Goal: Use online tool/utility: Utilize a website feature to perform a specific function

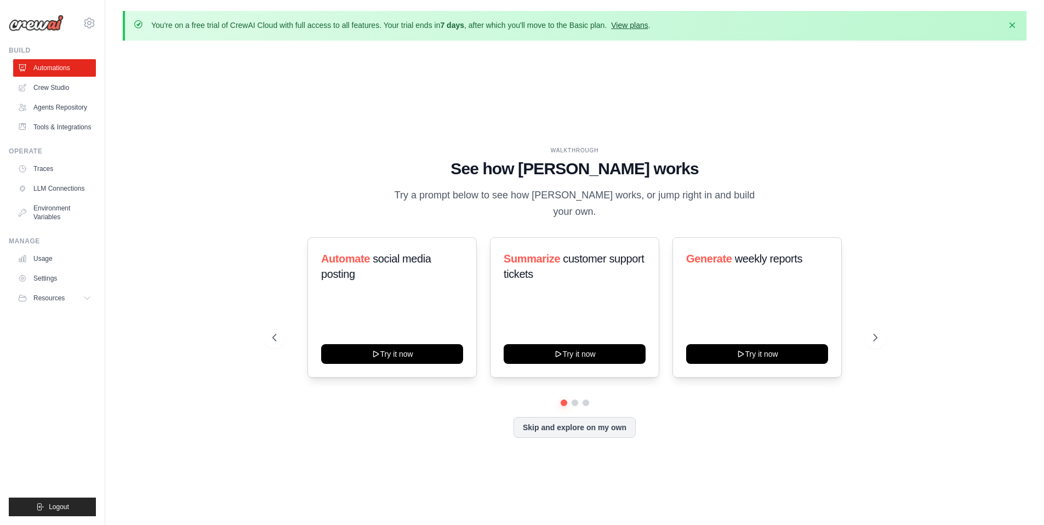
click at [632, 26] on link "View plans" at bounding box center [629, 25] width 37 height 9
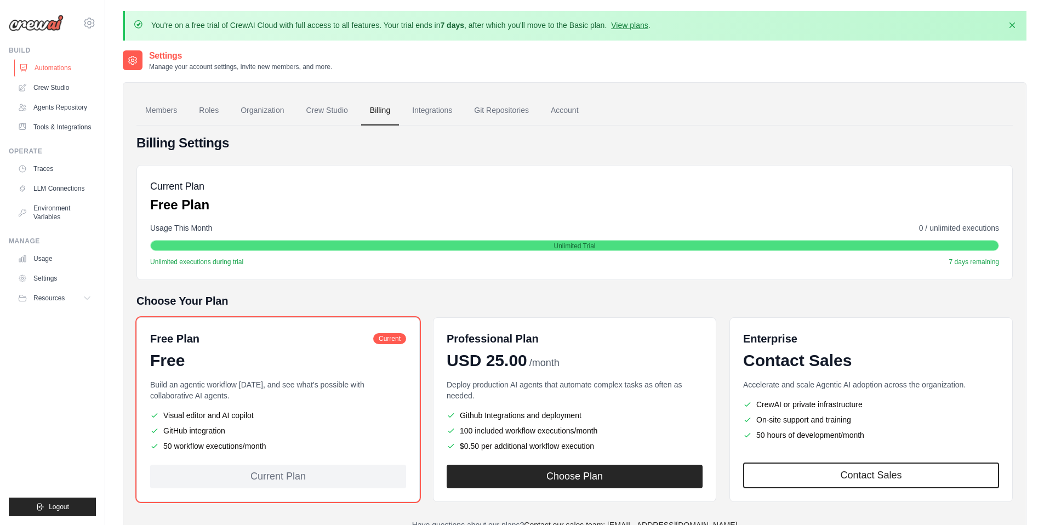
click at [61, 66] on link "Automations" at bounding box center [55, 68] width 83 height 18
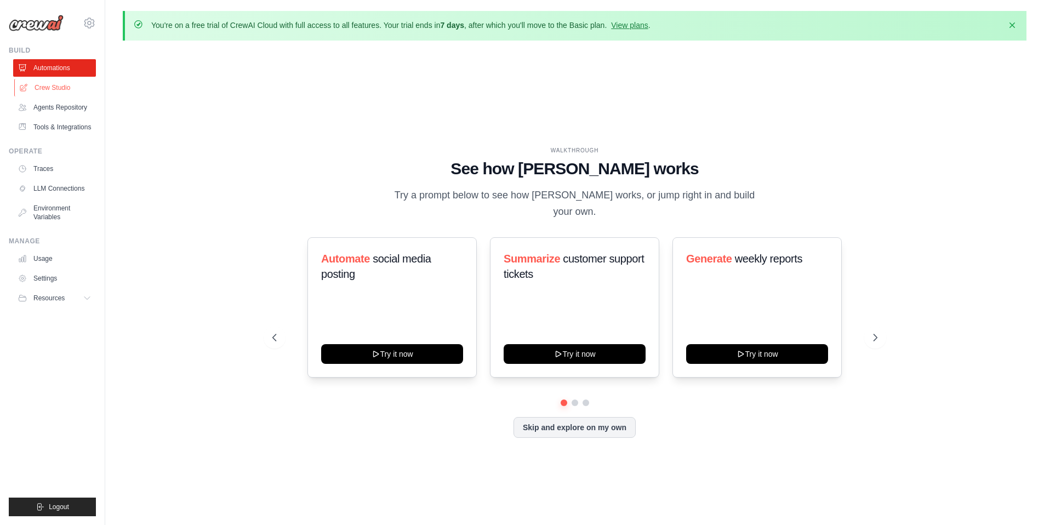
click at [58, 87] on link "Crew Studio" at bounding box center [55, 88] width 83 height 18
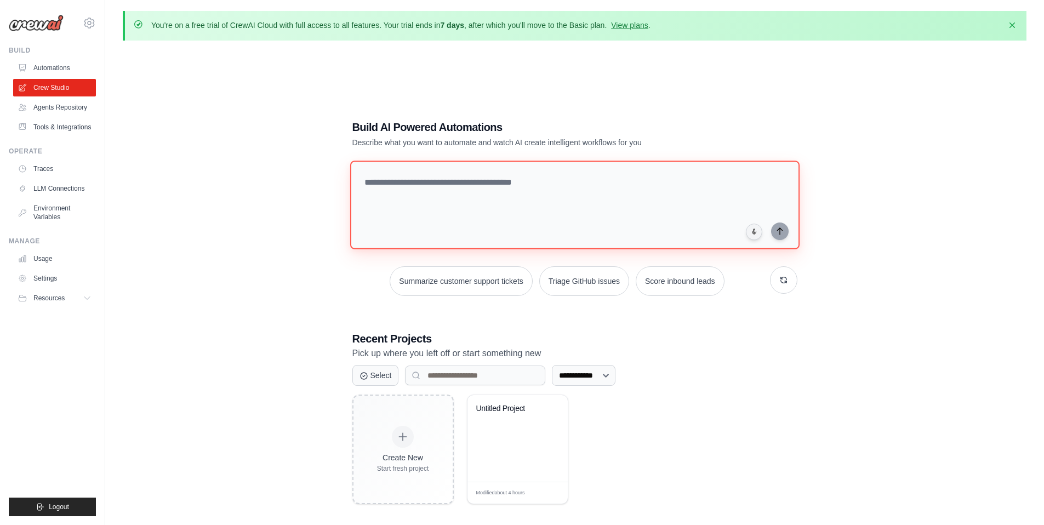
click at [443, 205] on textarea at bounding box center [574, 205] width 449 height 89
paste textarea "**********"
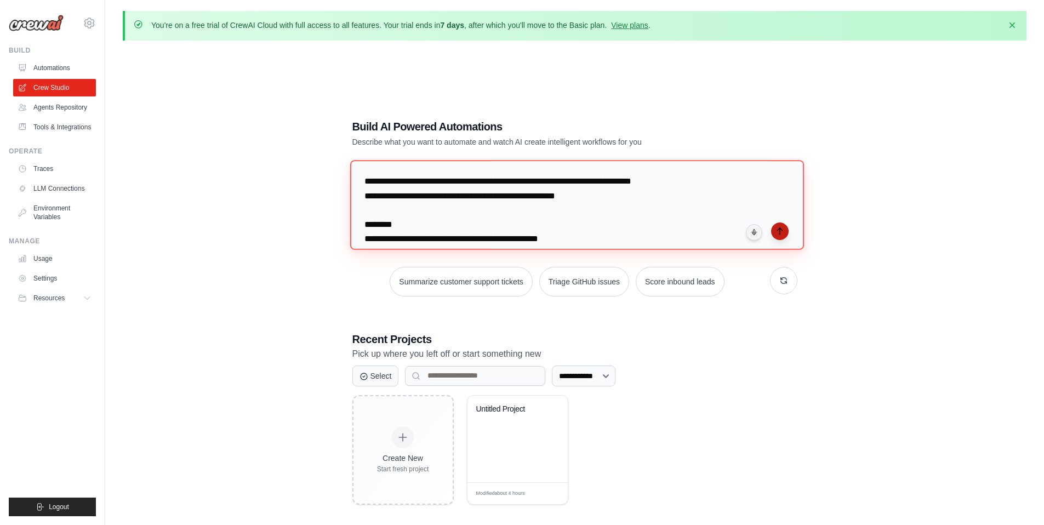
type textarea "**********"
click at [777, 234] on icon "submit" at bounding box center [779, 231] width 9 height 9
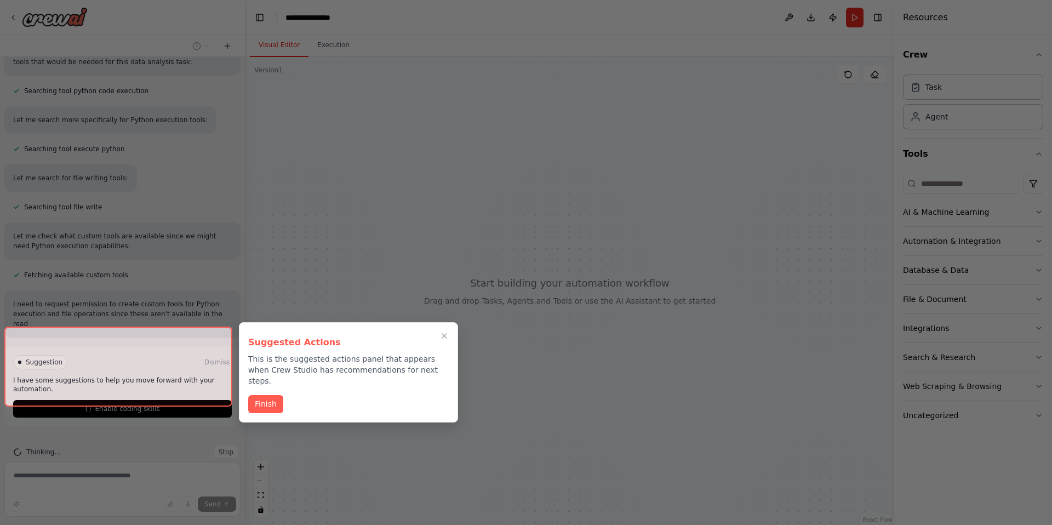
scroll to position [535, 0]
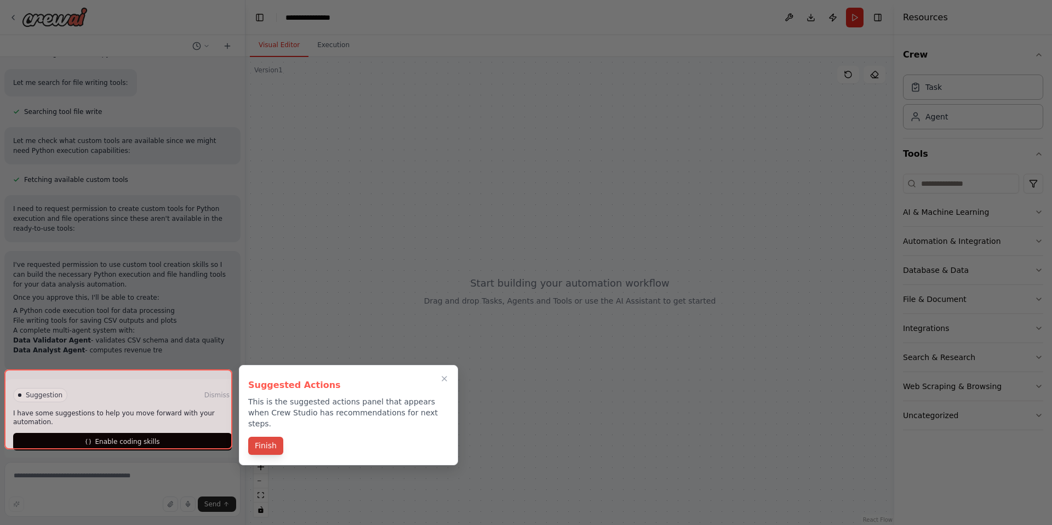
click at [264, 437] on button "Finish" at bounding box center [265, 446] width 35 height 18
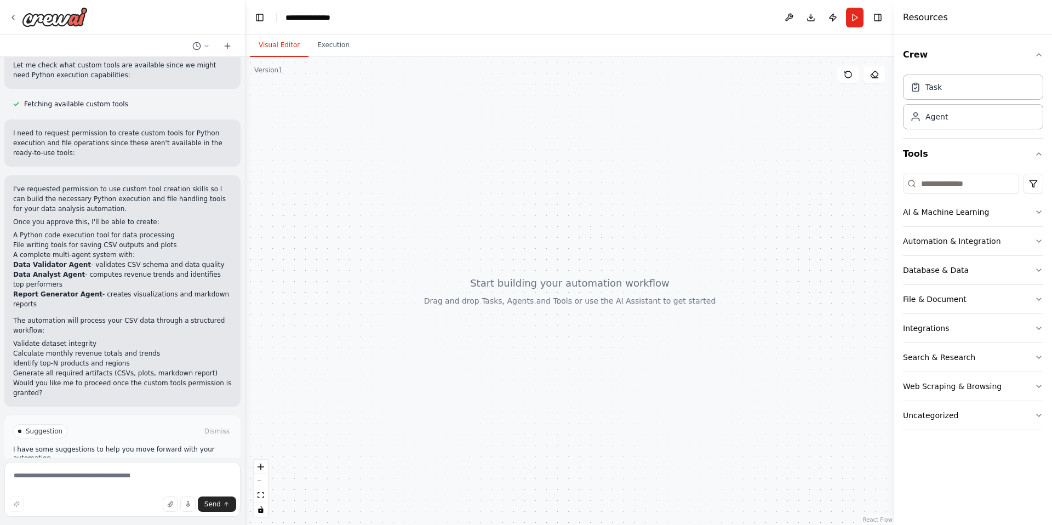
scroll to position [732, 0]
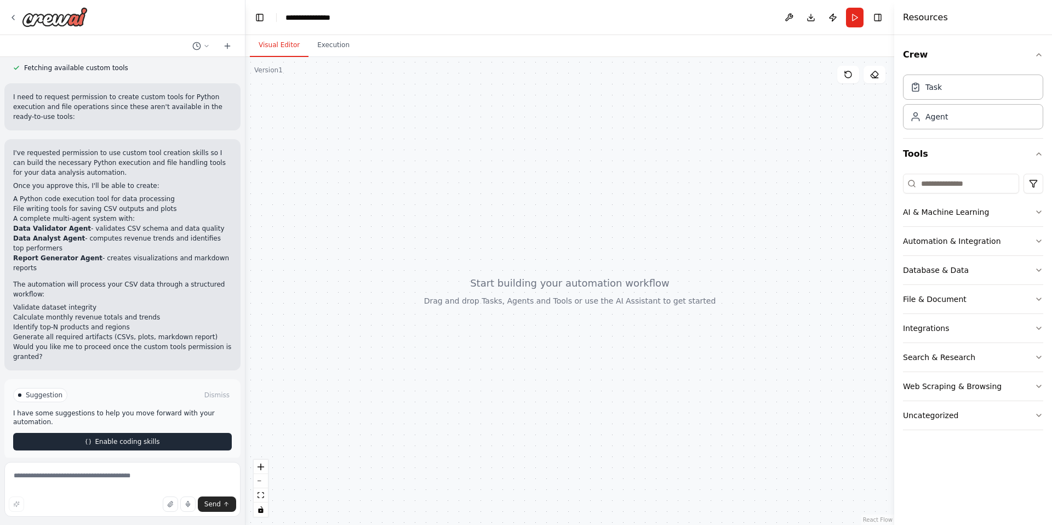
click at [151, 433] on button "Enable coding skills" at bounding box center [122, 442] width 219 height 18
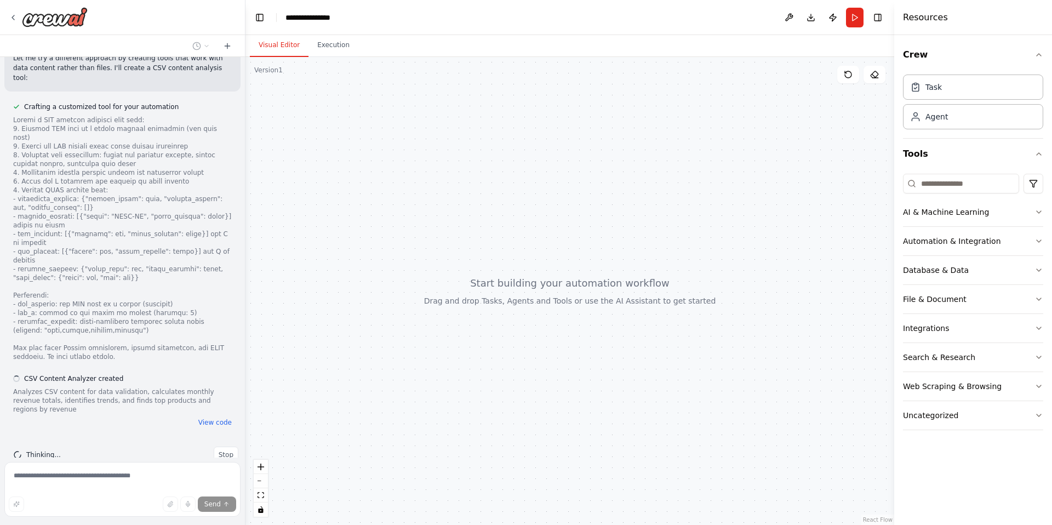
scroll to position [1614, 0]
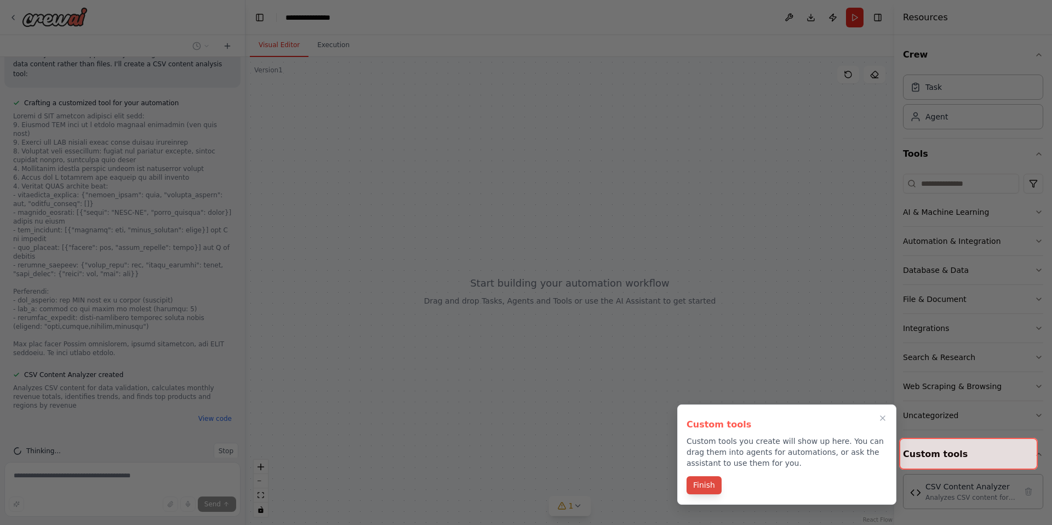
click at [709, 488] on button "Finish" at bounding box center [703, 485] width 35 height 18
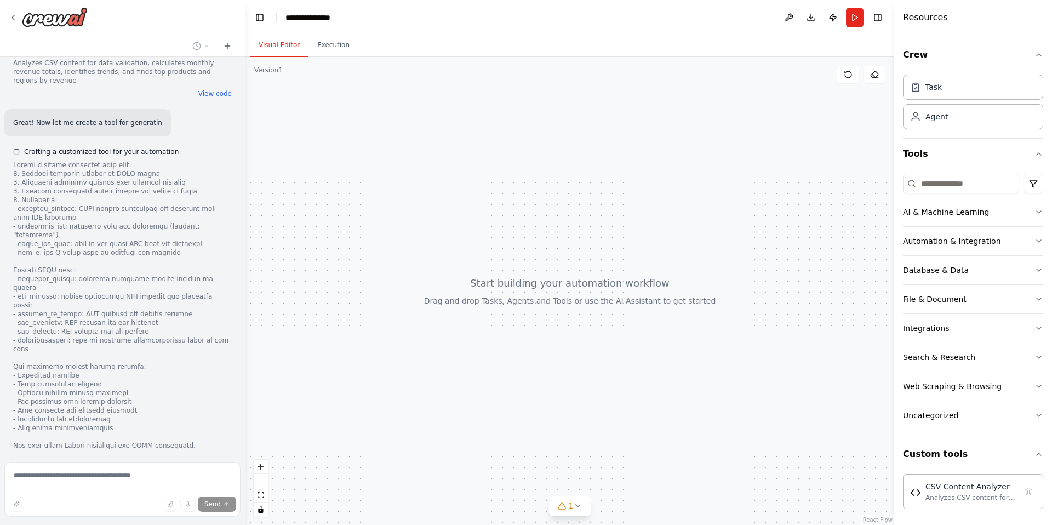
scroll to position [1939, 0]
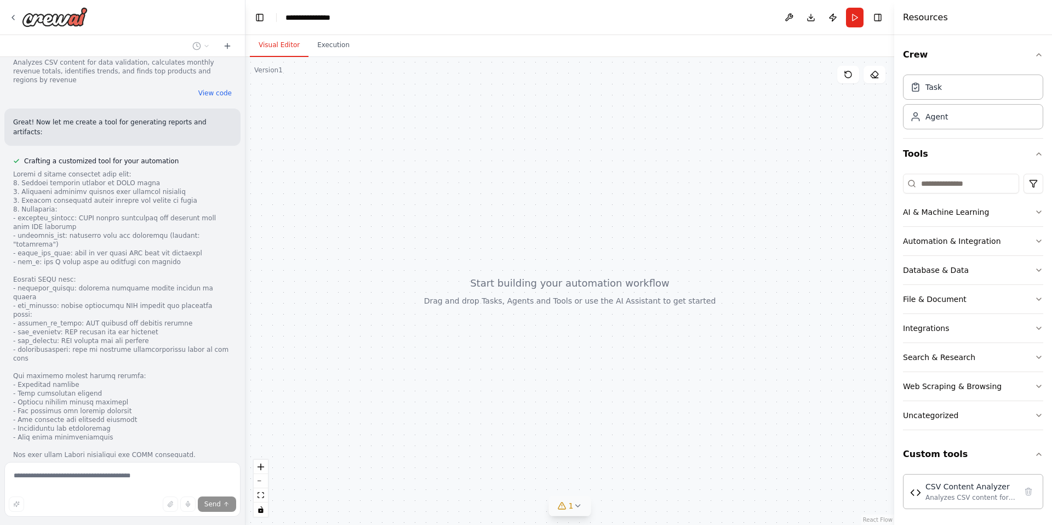
click at [574, 506] on icon at bounding box center [577, 505] width 9 height 9
click at [956, 494] on div "Analyzes CSV content for data validation, calculates monthly revenue totals, id…" at bounding box center [970, 497] width 91 height 9
click at [928, 493] on div "Analyzes CSV content for data validation, calculates monthly revenue totals, id…" at bounding box center [970, 497] width 91 height 9
click at [851, 467] on div at bounding box center [569, 291] width 649 height 468
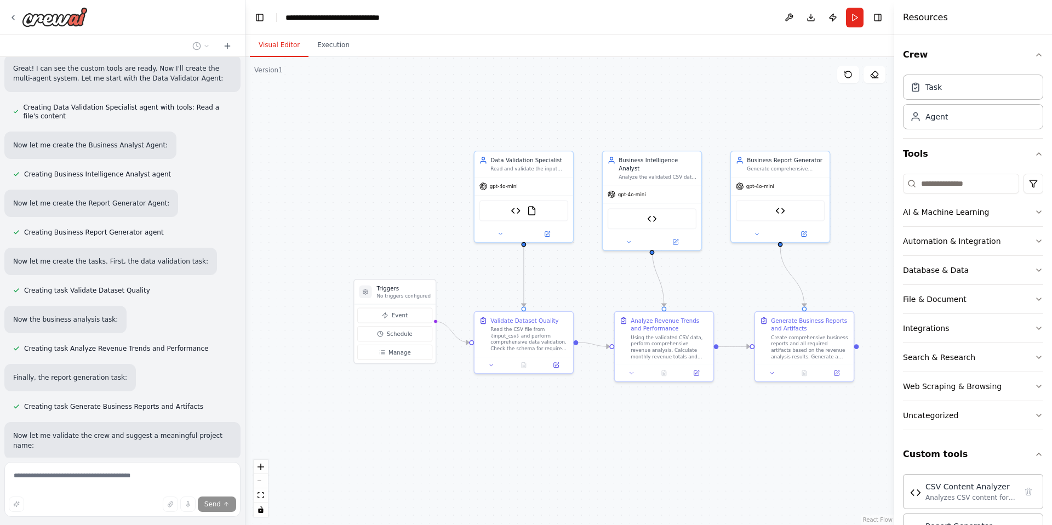
scroll to position [2531, 0]
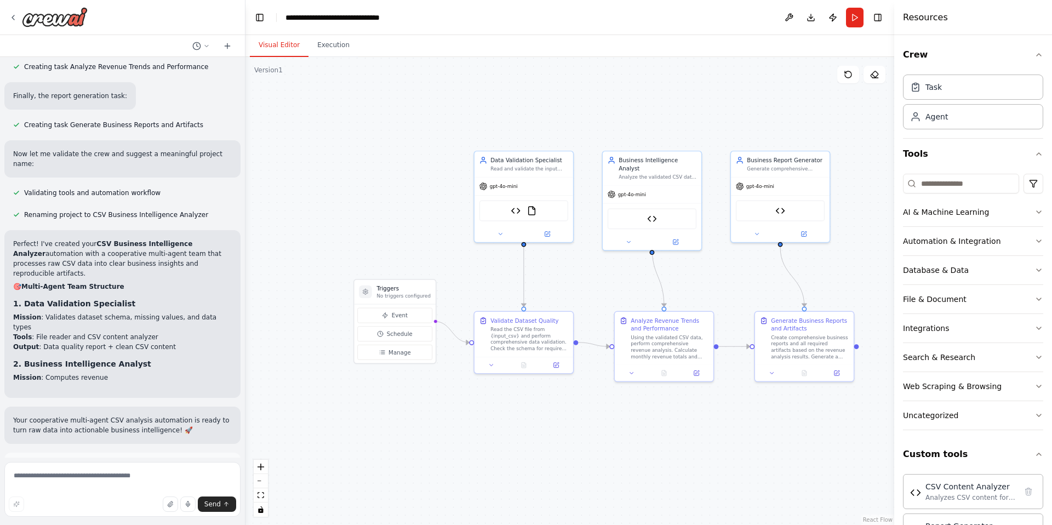
click at [151, 506] on button "Run Automation" at bounding box center [122, 515] width 219 height 18
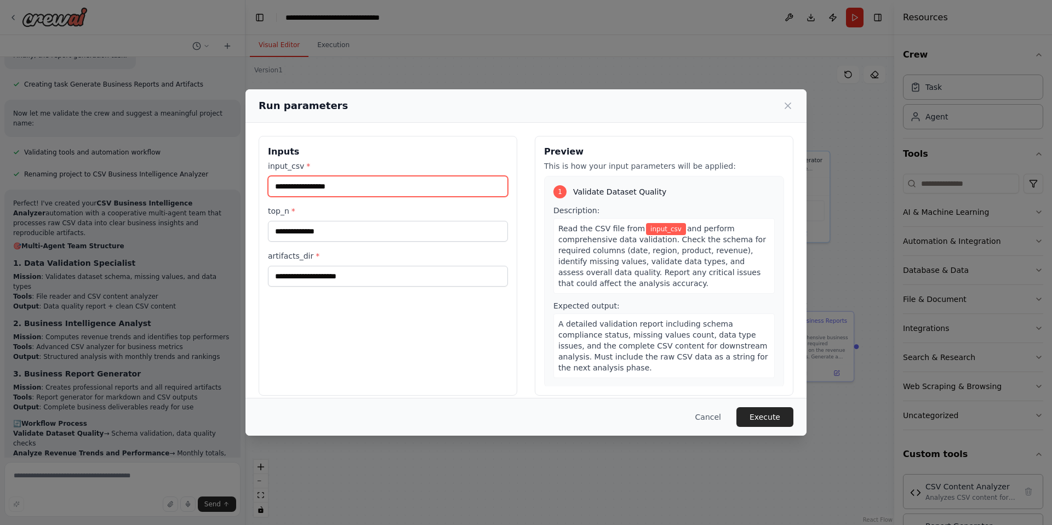
click at [329, 186] on input "input_csv *" at bounding box center [388, 186] width 240 height 21
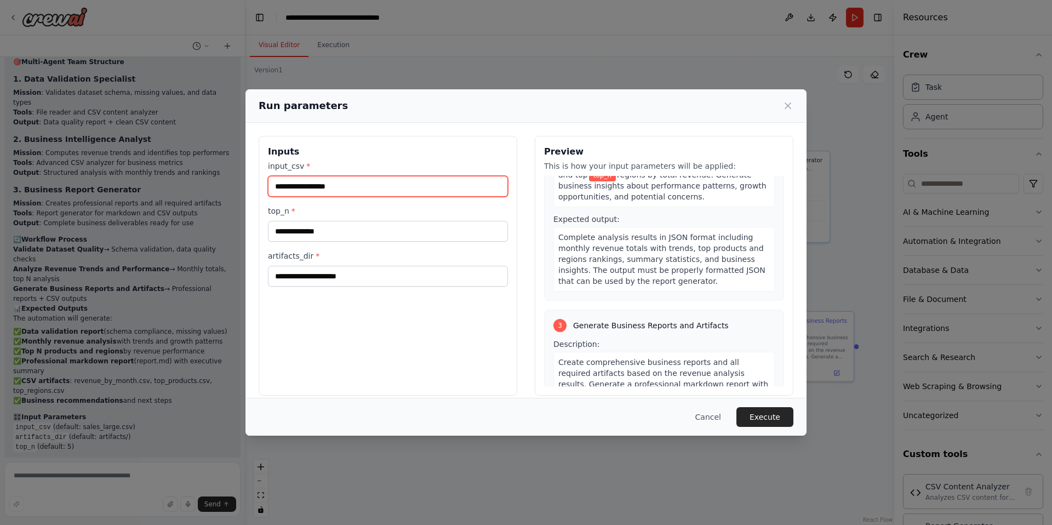
scroll to position [203, 0]
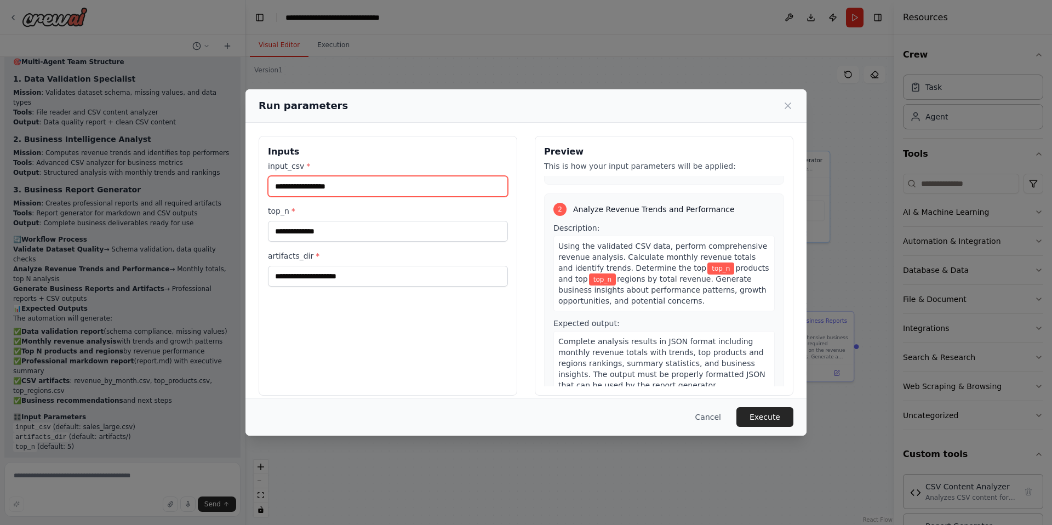
click at [305, 181] on input "input_csv *" at bounding box center [388, 186] width 240 height 21
click at [308, 165] on label "input_csv *" at bounding box center [388, 166] width 240 height 11
click at [308, 176] on input "input_csv *" at bounding box center [388, 186] width 240 height 21
click at [299, 161] on label "input_csv *" at bounding box center [388, 166] width 240 height 11
click at [299, 176] on input "input_csv *" at bounding box center [388, 186] width 240 height 21
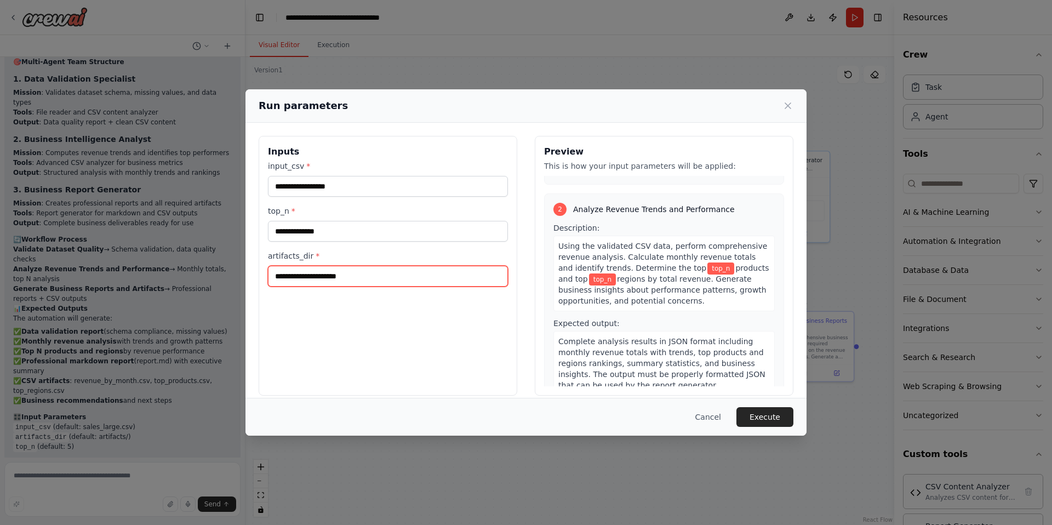
click at [351, 280] on input "artifacts_dir *" at bounding box center [388, 276] width 240 height 21
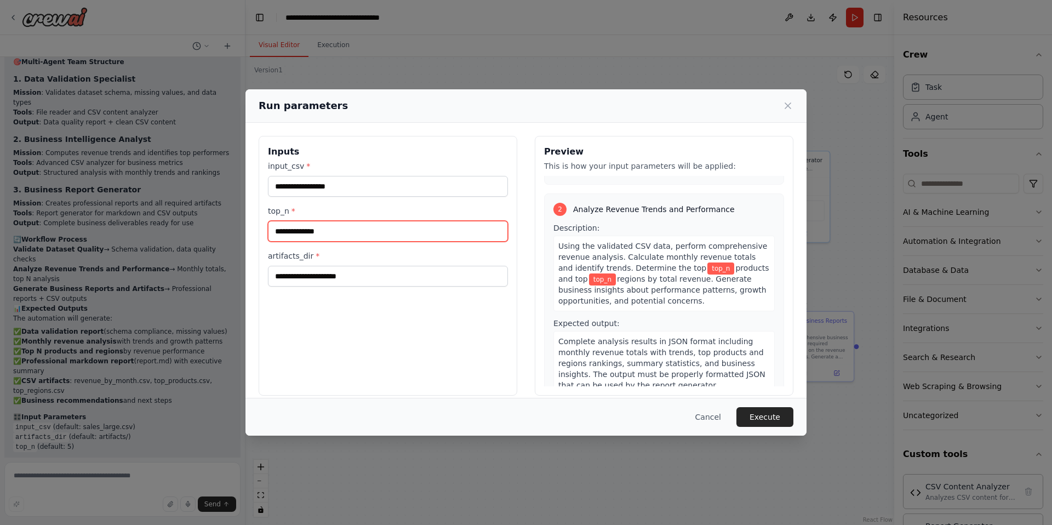
click at [354, 233] on input "top_n *" at bounding box center [388, 231] width 240 height 21
click at [788, 104] on icon at bounding box center [787, 105] width 11 height 11
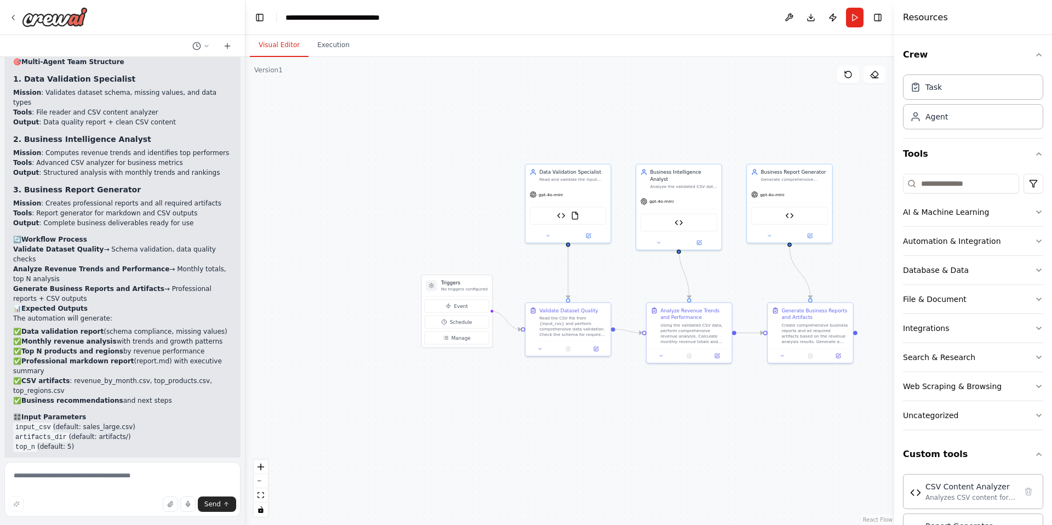
scroll to position [2480, 0]
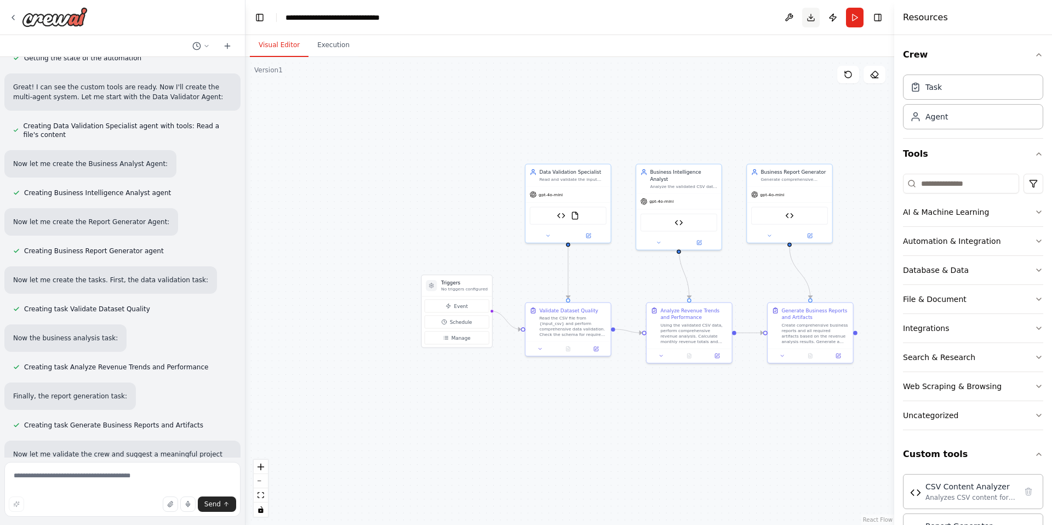
click at [808, 20] on button "Download" at bounding box center [811, 18] width 18 height 20
click at [331, 52] on button "Execution" at bounding box center [333, 45] width 50 height 23
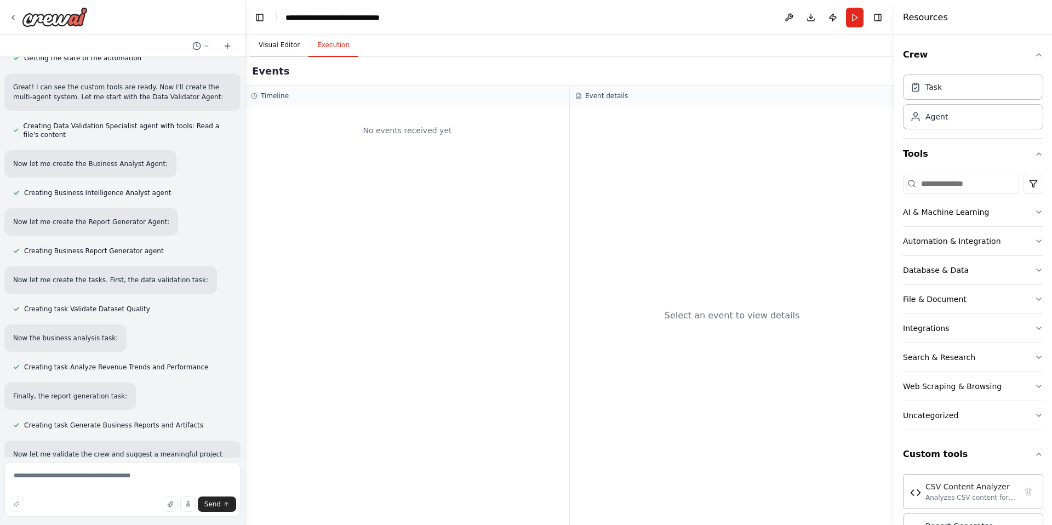
click at [287, 48] on button "Visual Editor" at bounding box center [279, 45] width 59 height 23
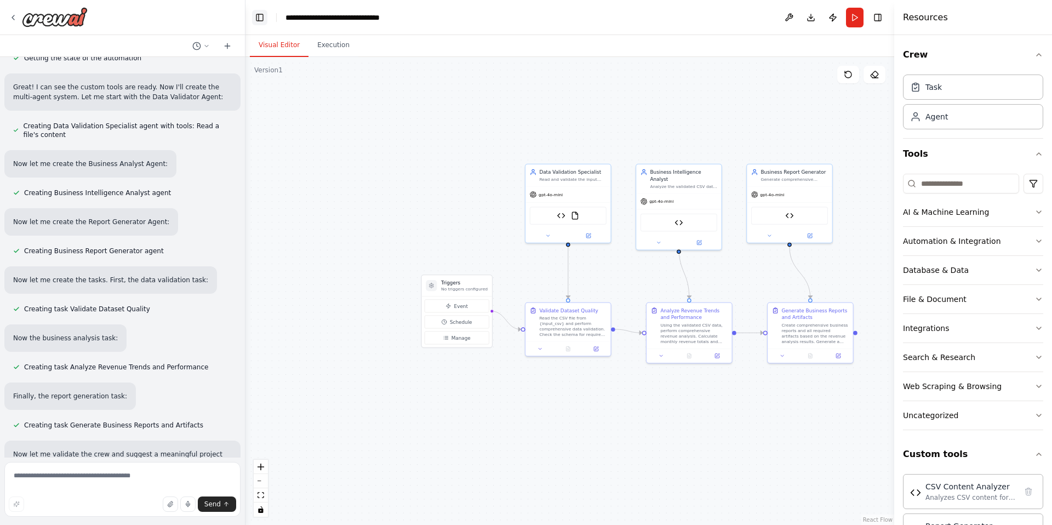
click at [258, 21] on button "Toggle Left Sidebar" at bounding box center [259, 17] width 15 height 15
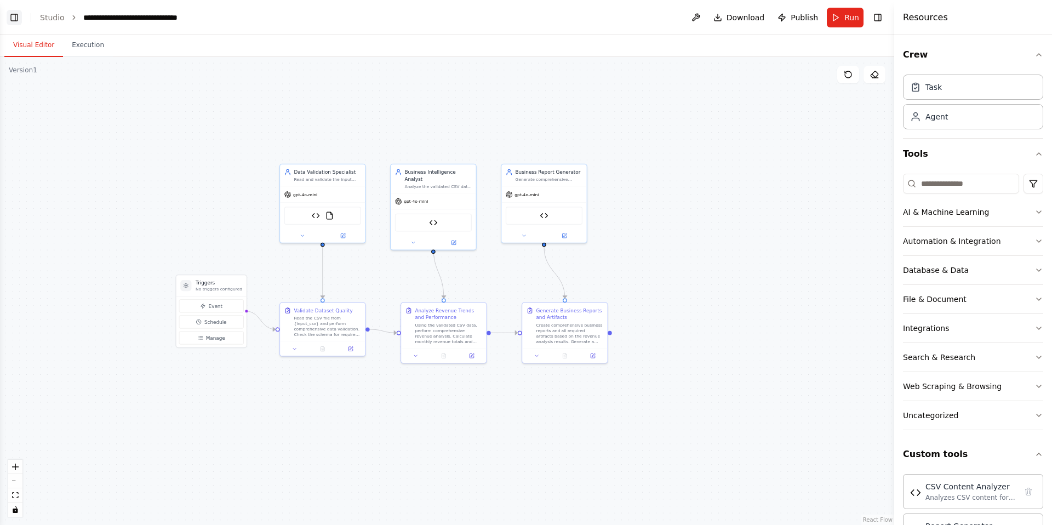
click at [15, 21] on button "Toggle Left Sidebar" at bounding box center [14, 17] width 15 height 15
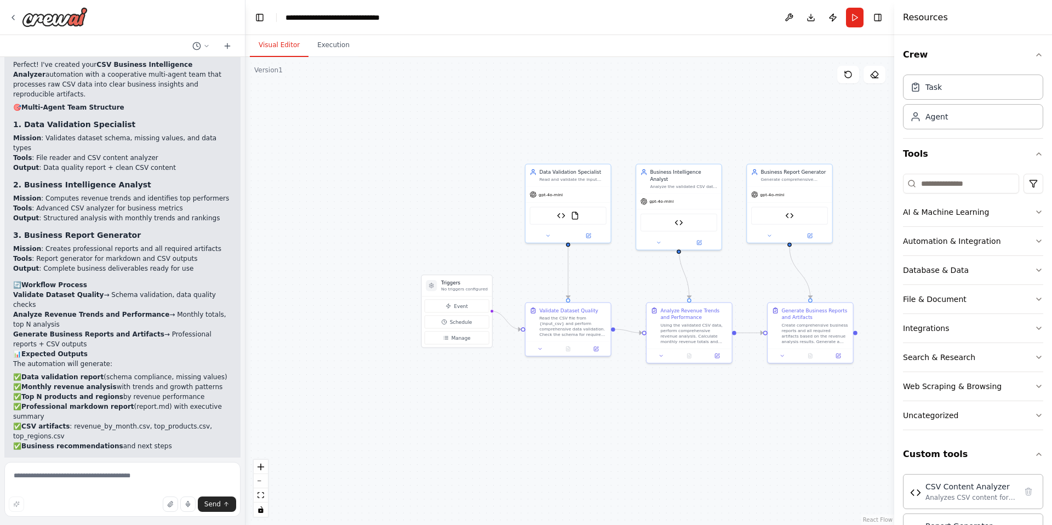
scroll to position [3004, 0]
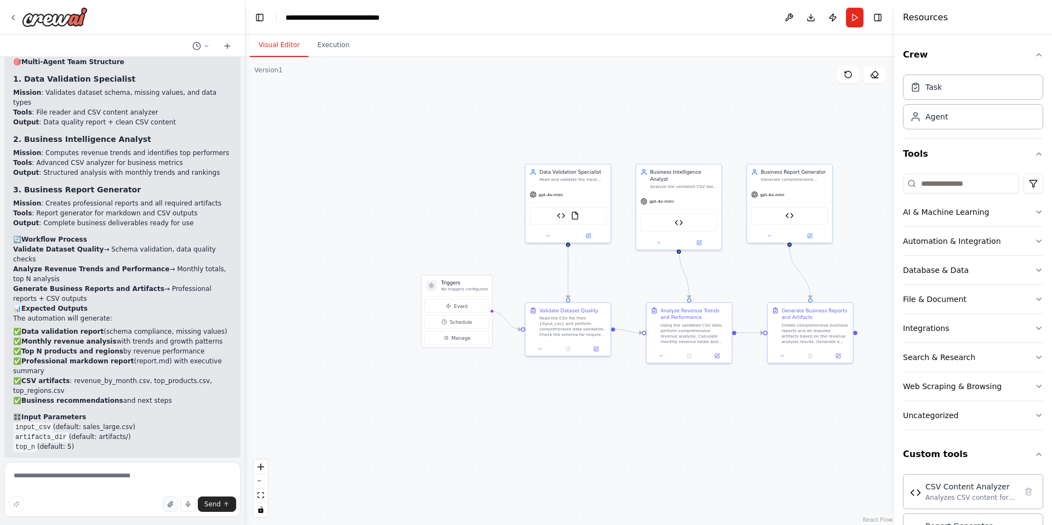
click at [164, 508] on button "button" at bounding box center [170, 503] width 15 height 15
click at [213, 506] on span "Send" at bounding box center [212, 504] width 16 height 9
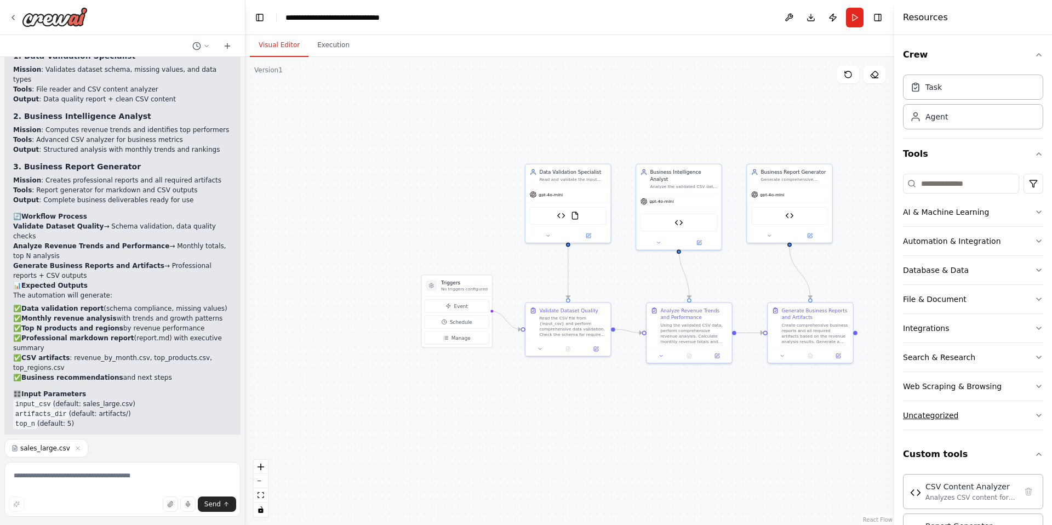
scroll to position [41, 0]
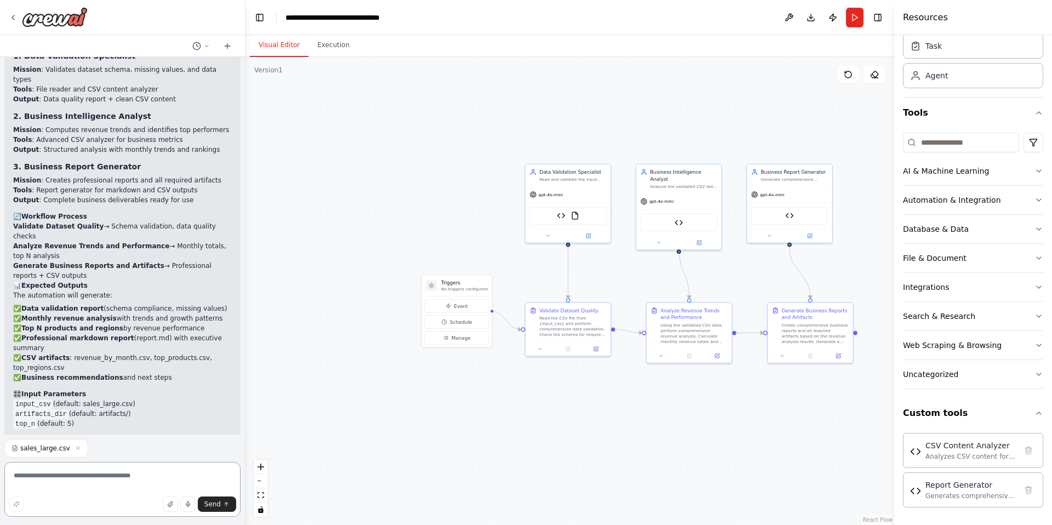
click at [47, 485] on textarea at bounding box center [122, 489] width 236 height 55
click at [858, 21] on button "Run" at bounding box center [855, 18] width 18 height 20
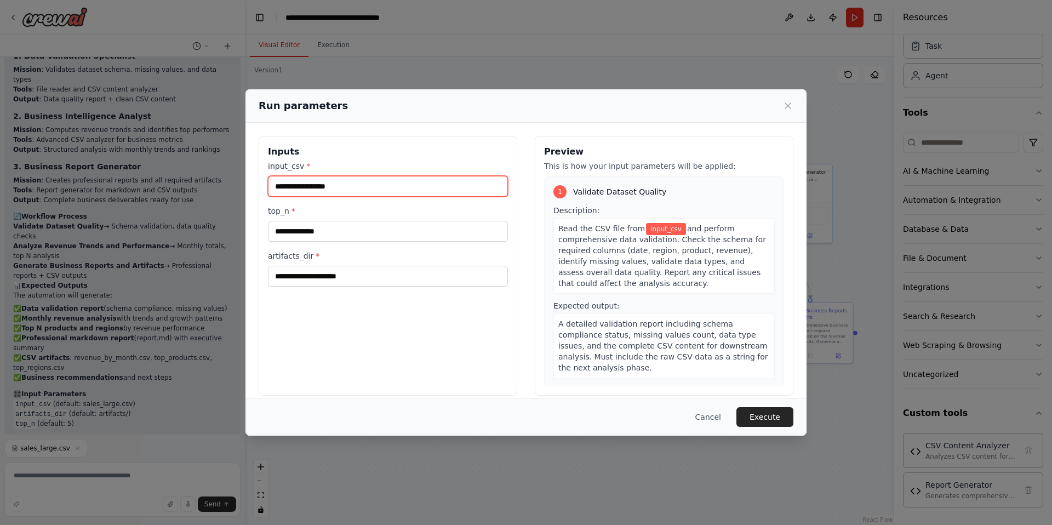
click at [378, 191] on input "input_csv *" at bounding box center [388, 186] width 240 height 21
click at [788, 108] on icon at bounding box center [787, 105] width 11 height 11
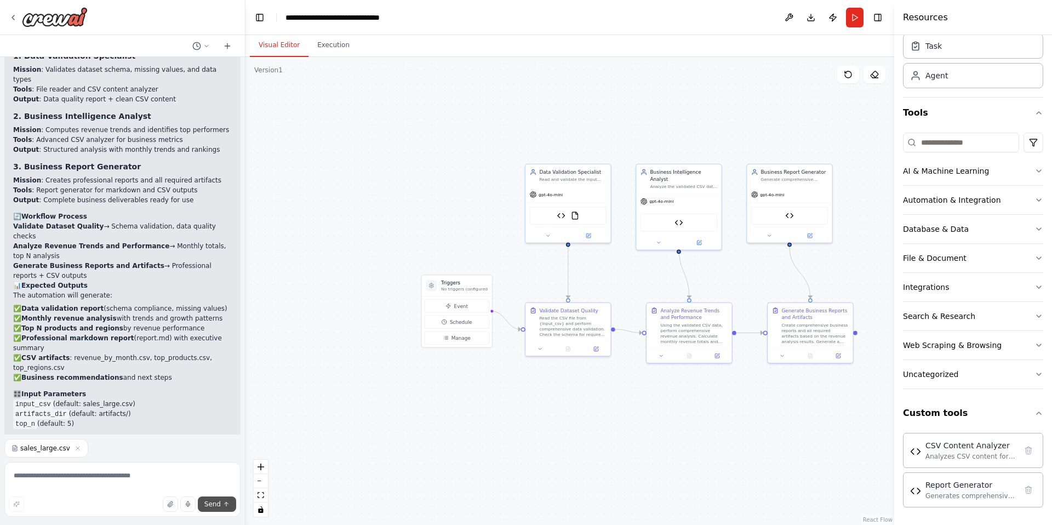
click at [214, 500] on span "Send" at bounding box center [212, 504] width 16 height 9
click at [207, 502] on span "Send" at bounding box center [212, 504] width 16 height 9
click at [138, 479] on textarea at bounding box center [122, 489] width 236 height 55
type textarea "*"
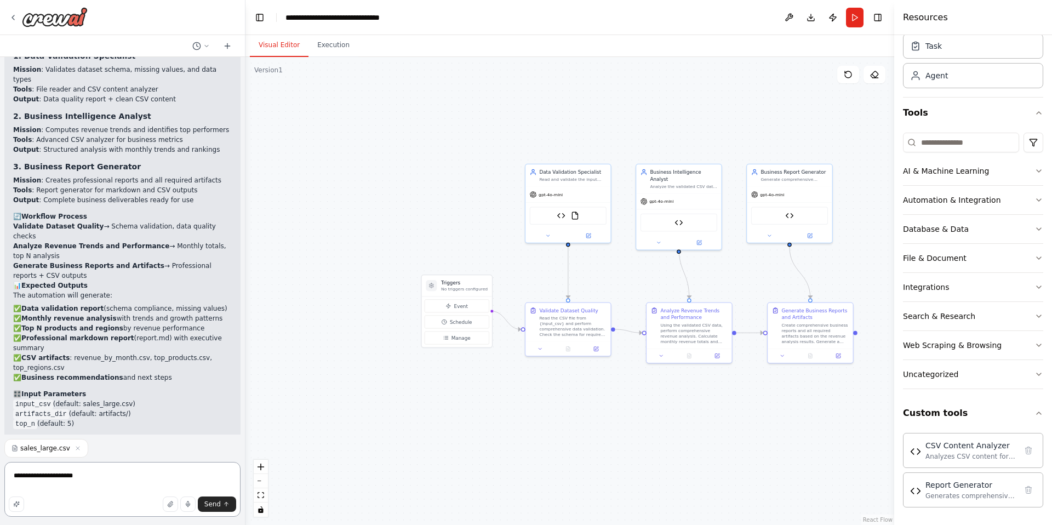
type textarea "**********"
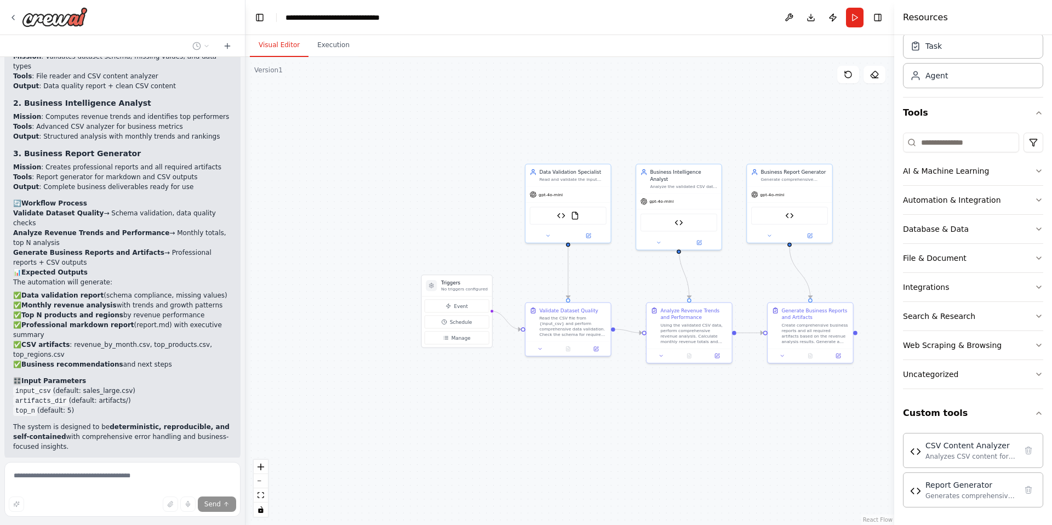
scroll to position [3101, 0]
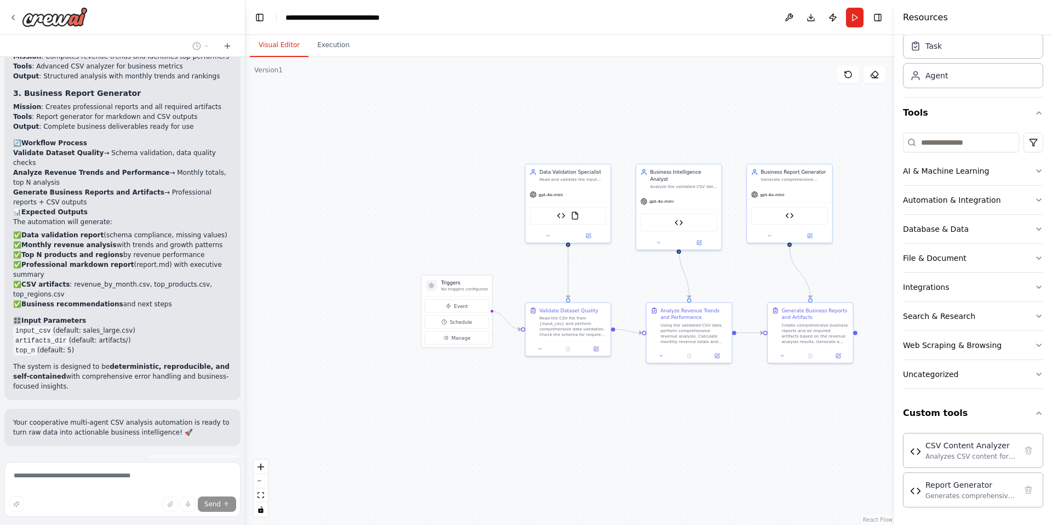
click at [222, 521] on span "Stop" at bounding box center [226, 525] width 15 height 9
type textarea "**********"
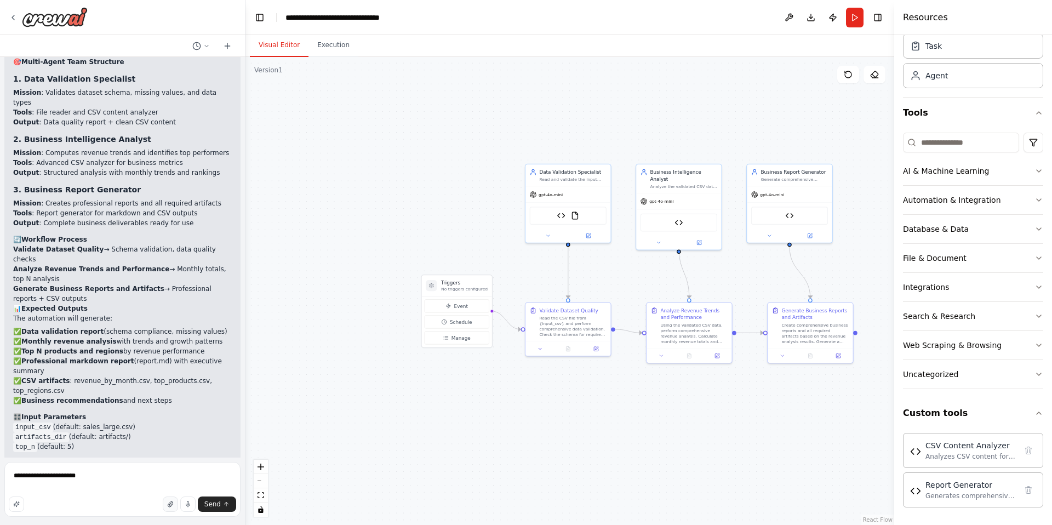
click at [170, 505] on icon "button" at bounding box center [170, 504] width 7 height 7
click at [215, 503] on span "Send" at bounding box center [212, 504] width 16 height 9
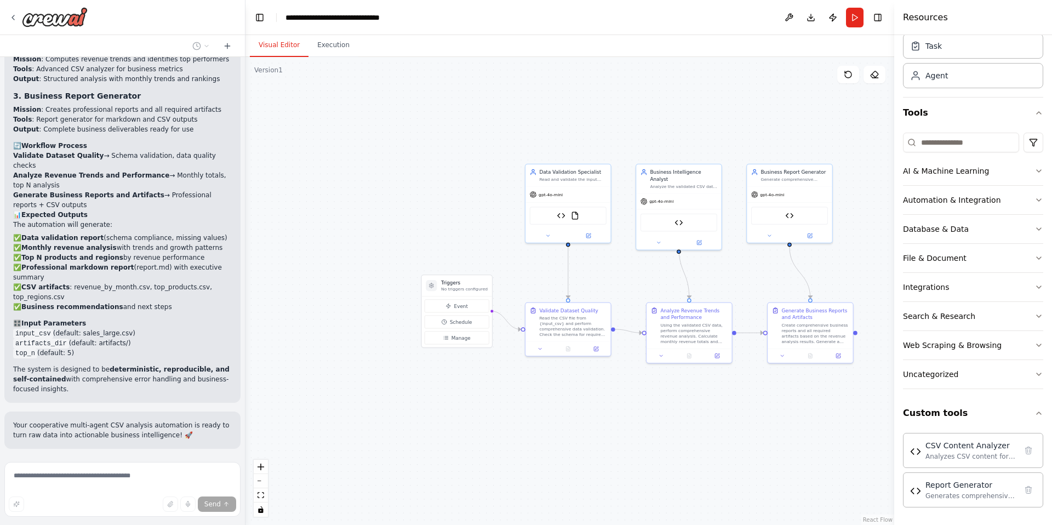
scroll to position [3101, 0]
click at [206, 360] on div "You are a cooperative multi-agent team tasked with turning a raw CSV into clear…" at bounding box center [122, 257] width 245 height 400
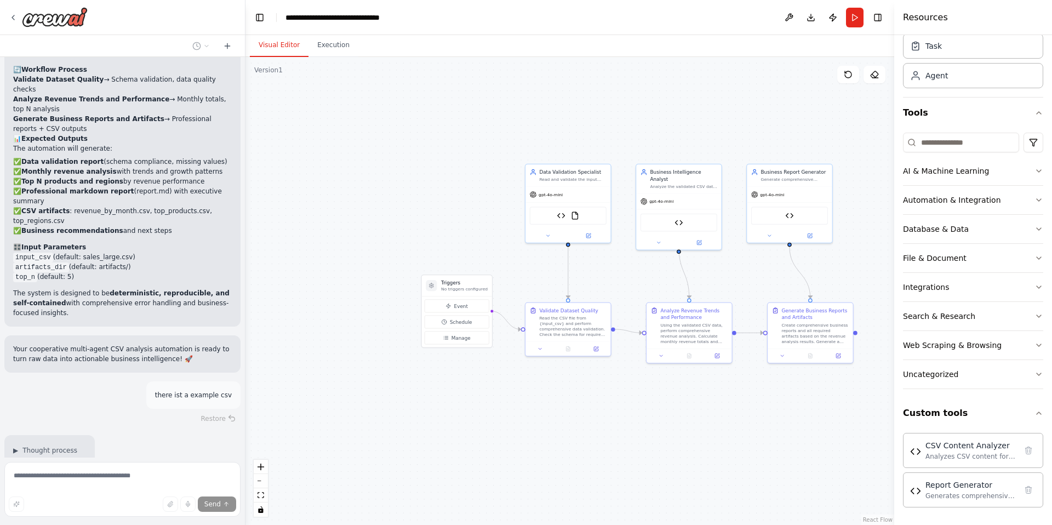
click at [197, 435] on div "▶ Thought process Perfect! Let me exami" at bounding box center [122, 456] width 236 height 43
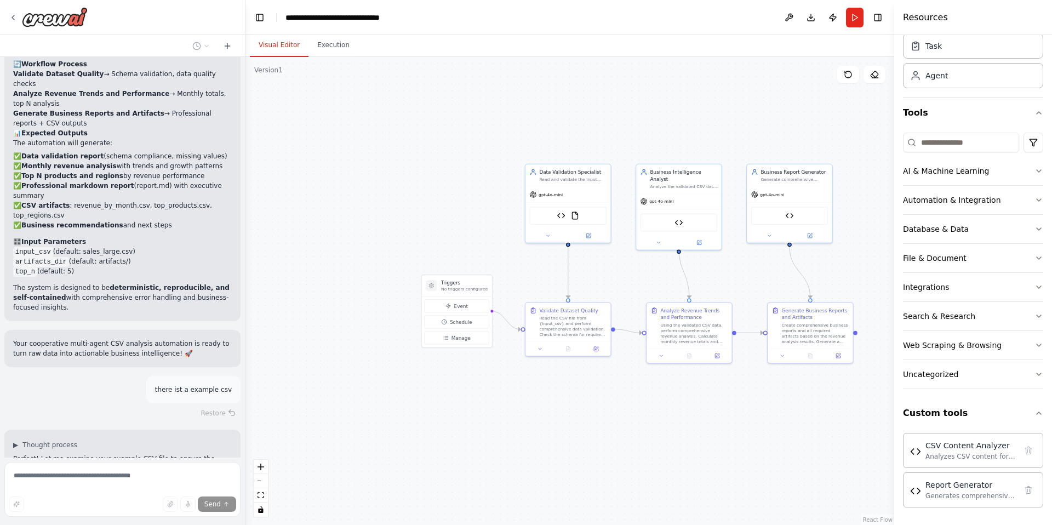
scroll to position [3179, 0]
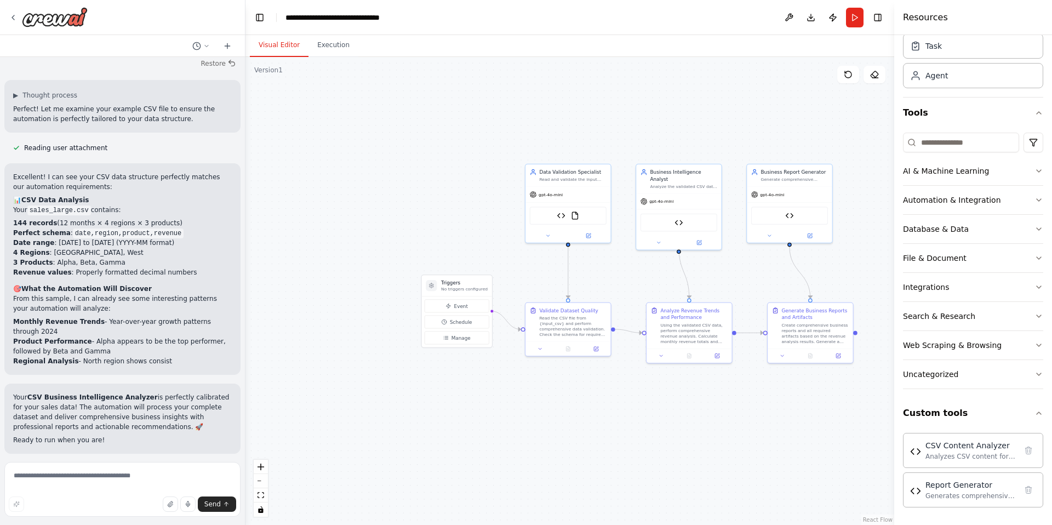
click at [91, 522] on icon at bounding box center [94, 525] width 7 height 7
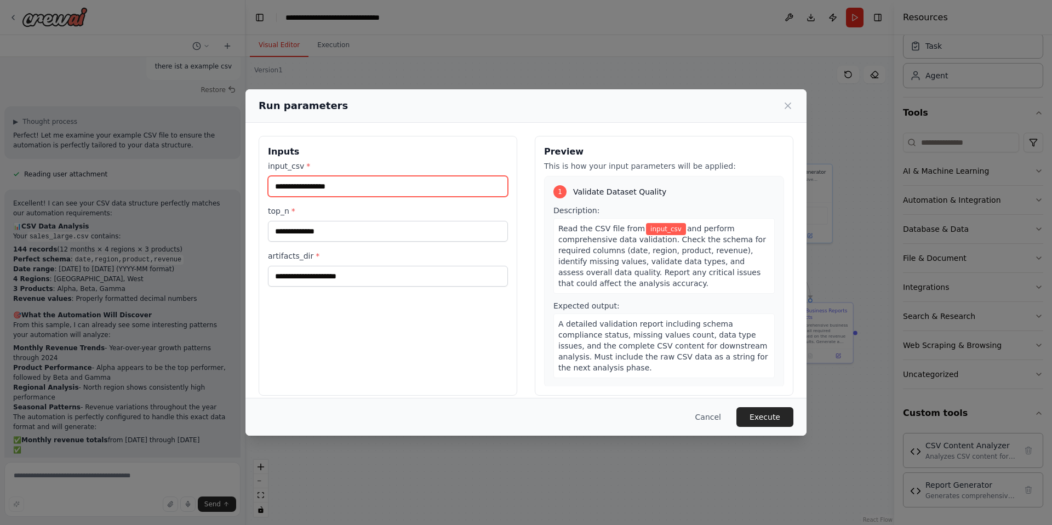
click at [315, 181] on input "input_csv *" at bounding box center [388, 186] width 240 height 21
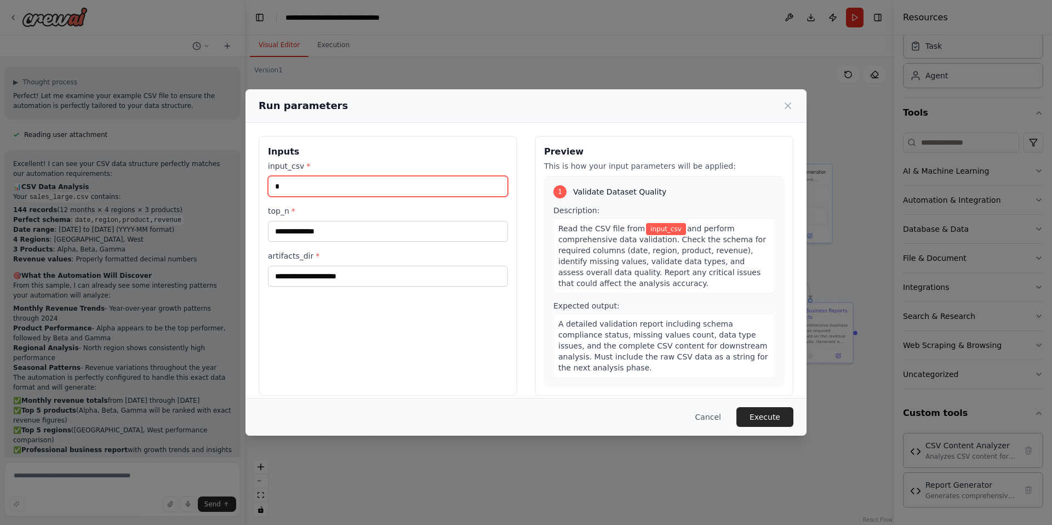
scroll to position [3552, 0]
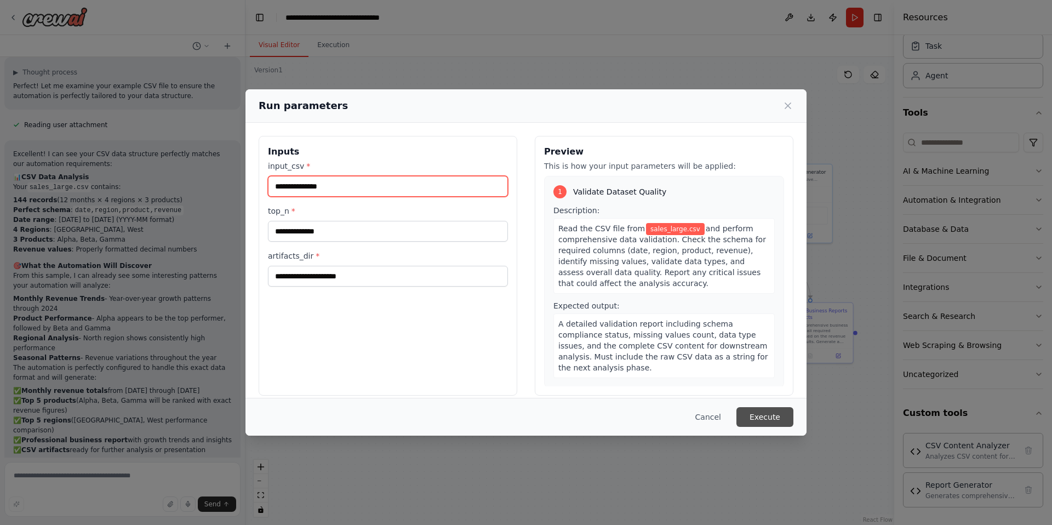
type input "**********"
click at [760, 417] on button "Execute" at bounding box center [764, 417] width 57 height 20
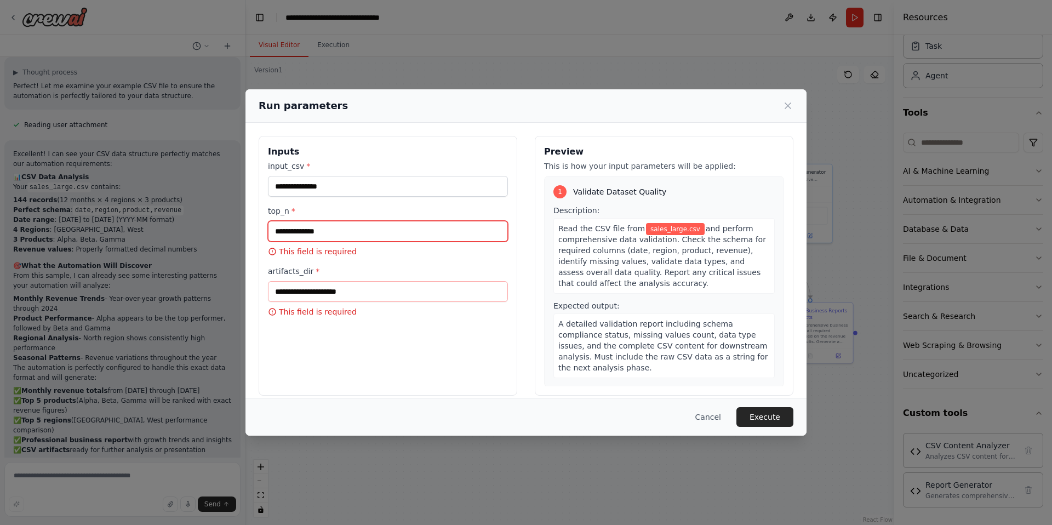
click at [339, 231] on input "top_n *" at bounding box center [388, 231] width 240 height 21
click at [374, 234] on input "top_n *" at bounding box center [388, 231] width 240 height 21
type input "*"
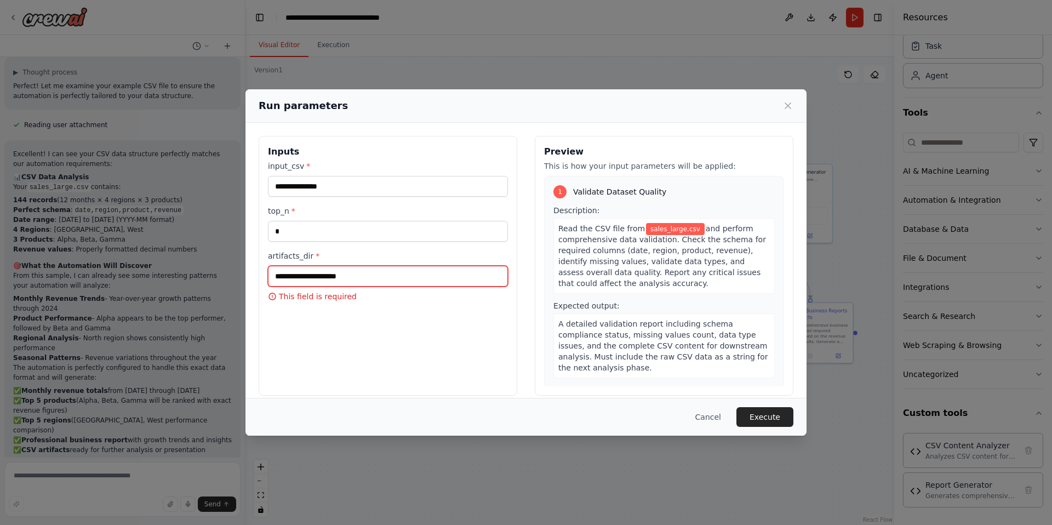
click at [319, 272] on input "artifacts_dir *" at bounding box center [388, 276] width 240 height 21
type input "*********"
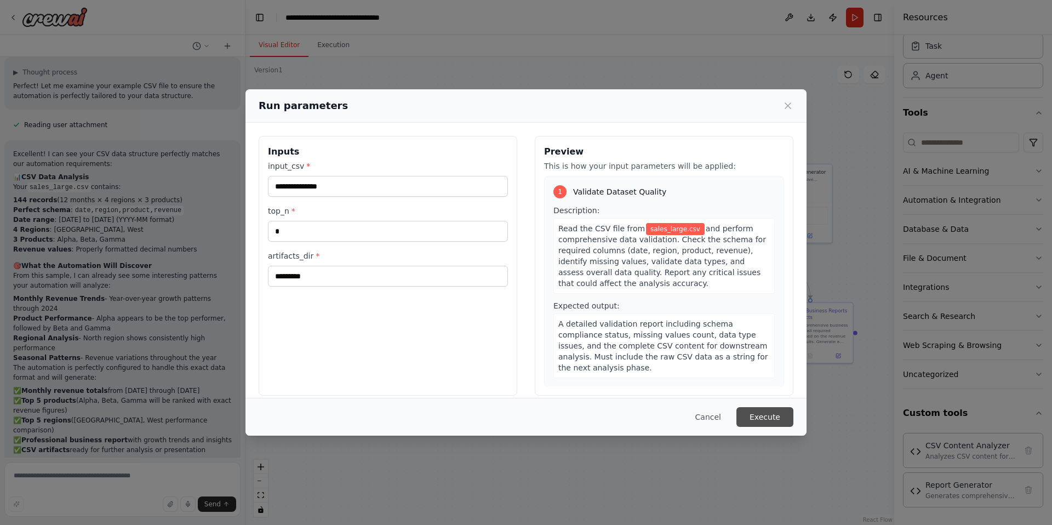
click at [742, 414] on button "Execute" at bounding box center [764, 417] width 57 height 20
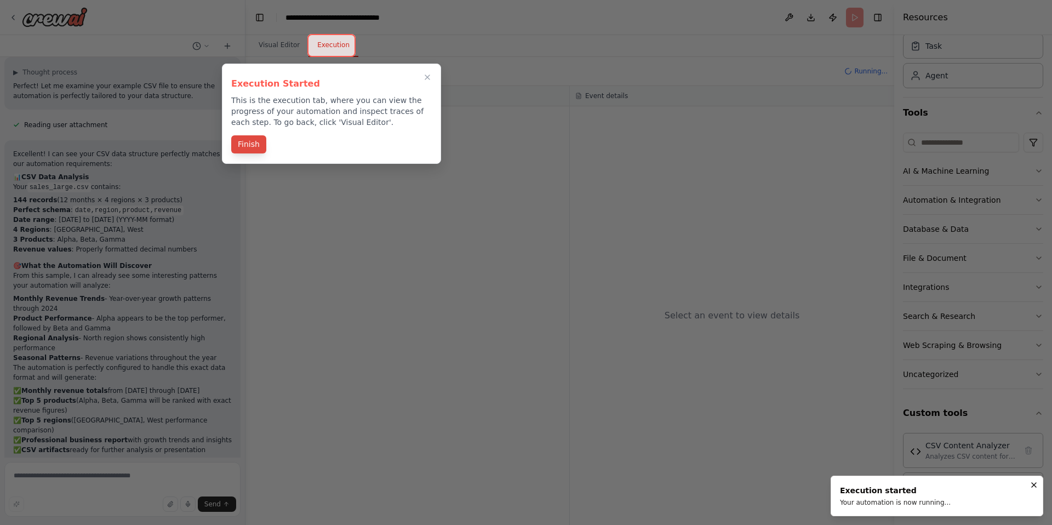
click at [256, 144] on button "Finish" at bounding box center [248, 144] width 35 height 18
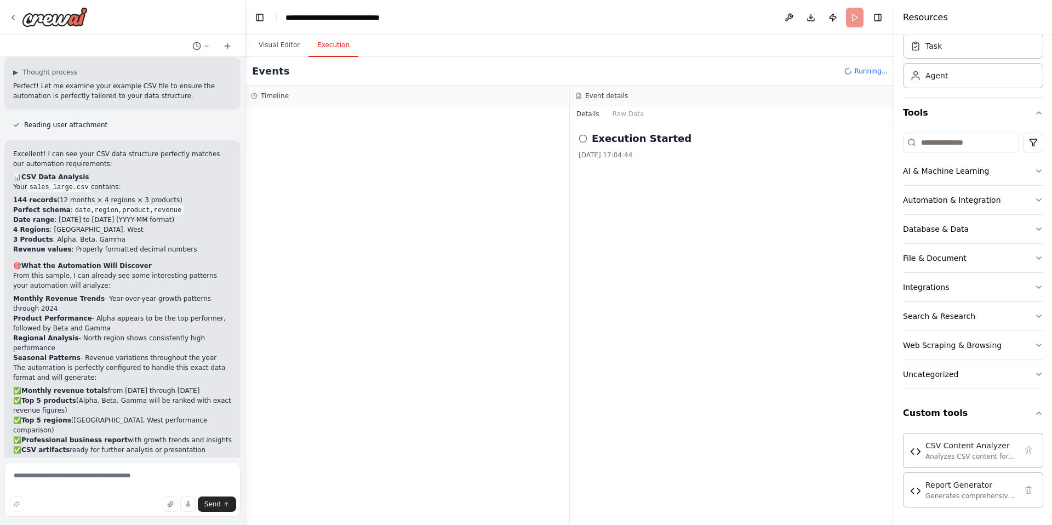
click at [585, 140] on icon at bounding box center [583, 138] width 9 height 9
click at [623, 141] on h2 "Execution Started" at bounding box center [642, 138] width 100 height 15
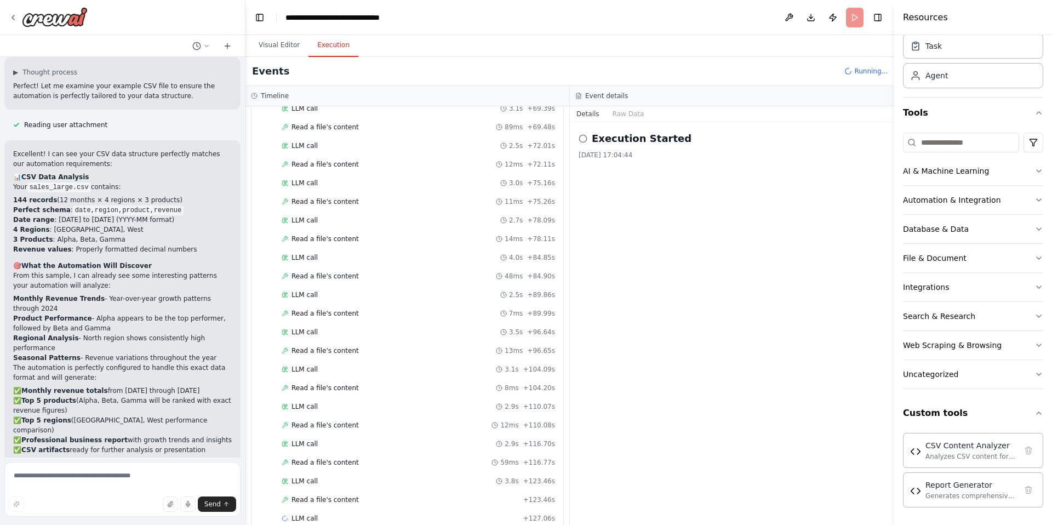
scroll to position [810, 0]
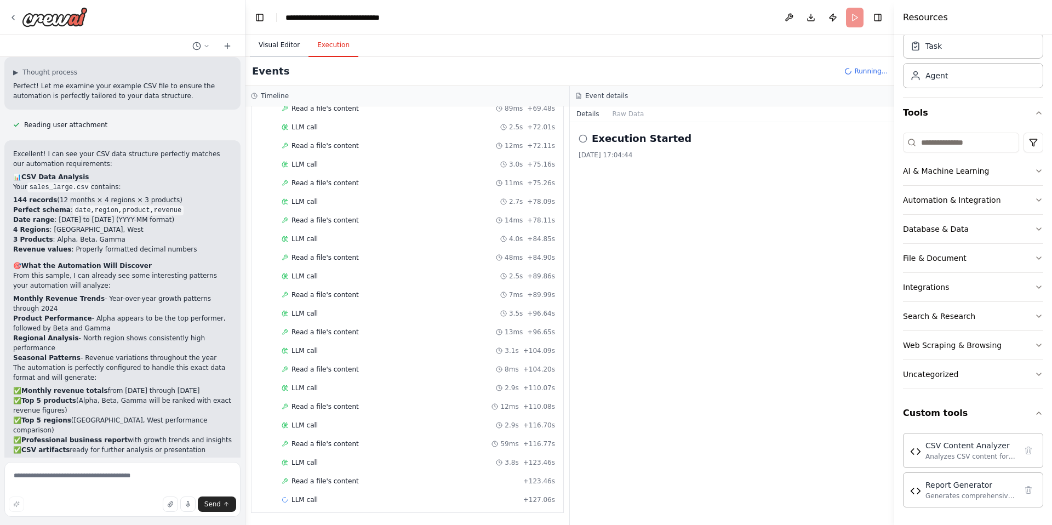
click at [283, 47] on button "Visual Editor" at bounding box center [279, 45] width 59 height 23
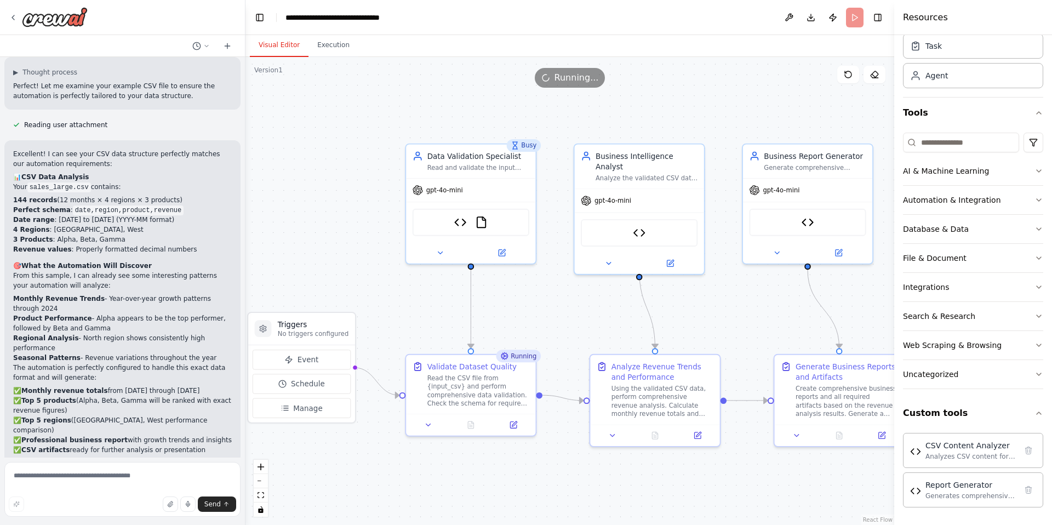
drag, startPoint x: 434, startPoint y: 170, endPoint x: 246, endPoint y: 138, distance: 191.3
click at [246, 138] on div ".deletable-edge-delete-btn { width: 20px; height: 20px; border: 0px solid #ffff…" at bounding box center [569, 291] width 649 height 468
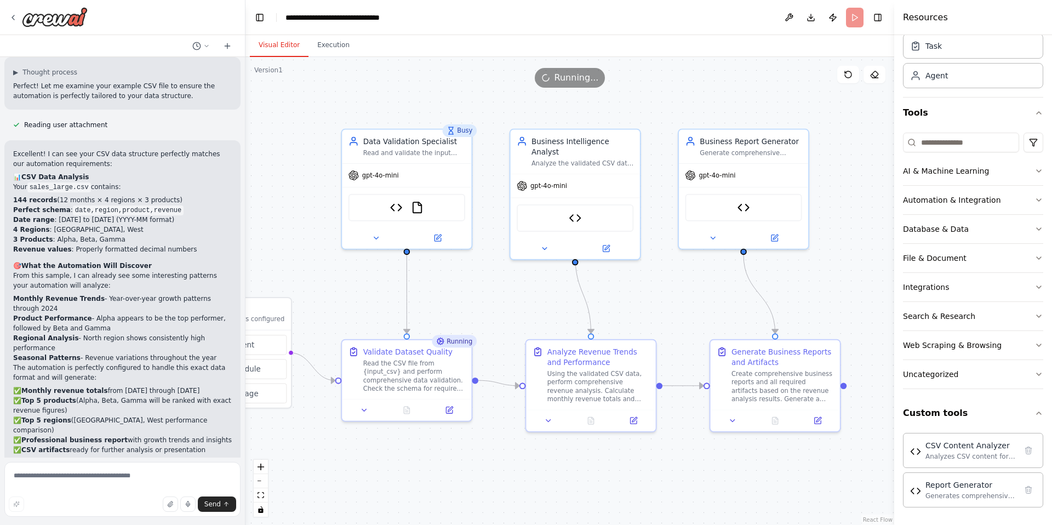
drag, startPoint x: 716, startPoint y: 291, endPoint x: 654, endPoint y: 276, distance: 63.8
click at [654, 276] on div ".deletable-edge-delete-btn { width: 20px; height: 20px; border: 0px solid #ffff…" at bounding box center [569, 291] width 649 height 468
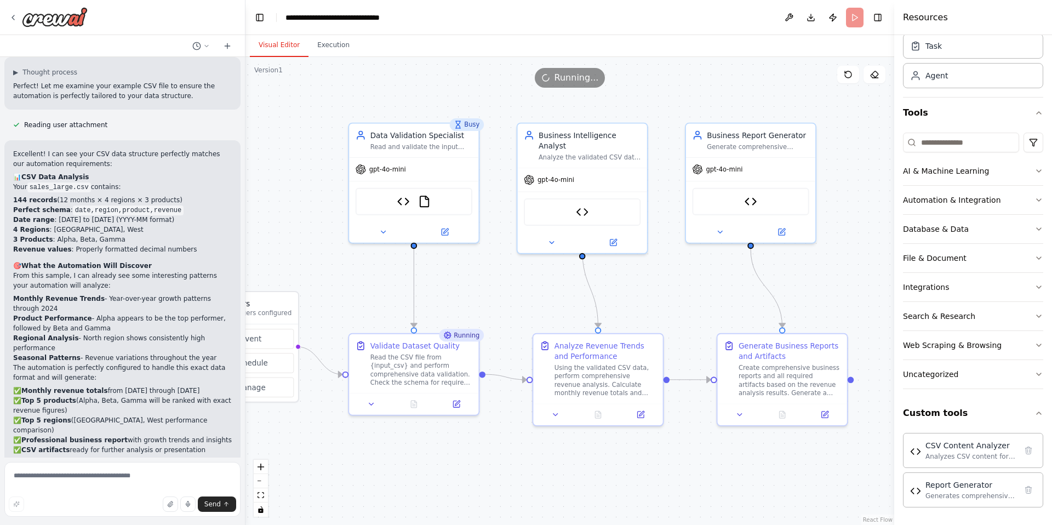
drag, startPoint x: 502, startPoint y: 295, endPoint x: 510, endPoint y: 288, distance: 10.9
click at [508, 289] on div ".deletable-edge-delete-btn { width: 20px; height: 20px; border: 0px solid #ffff…" at bounding box center [569, 291] width 649 height 468
click at [1012, 256] on button "File & Document" at bounding box center [973, 258] width 140 height 28
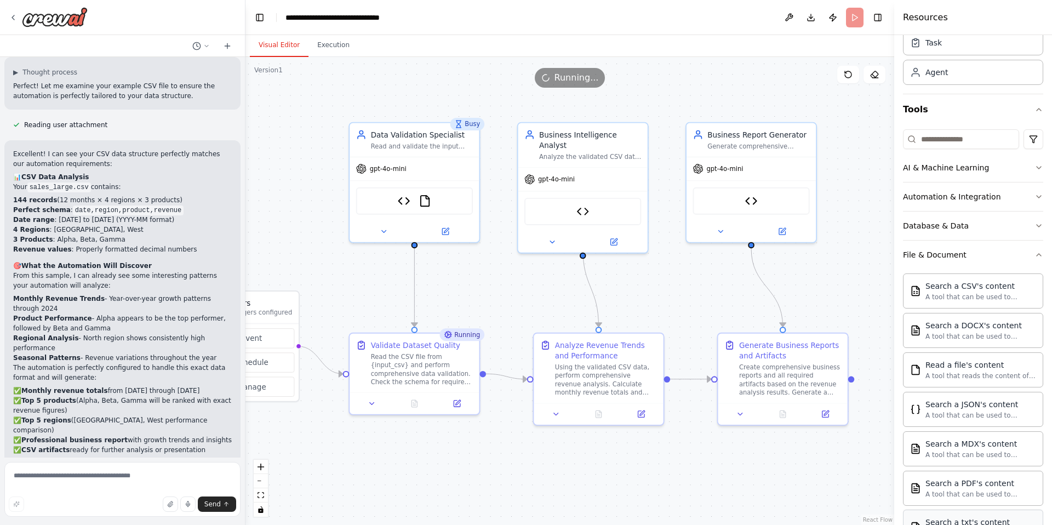
scroll to position [12, 0]
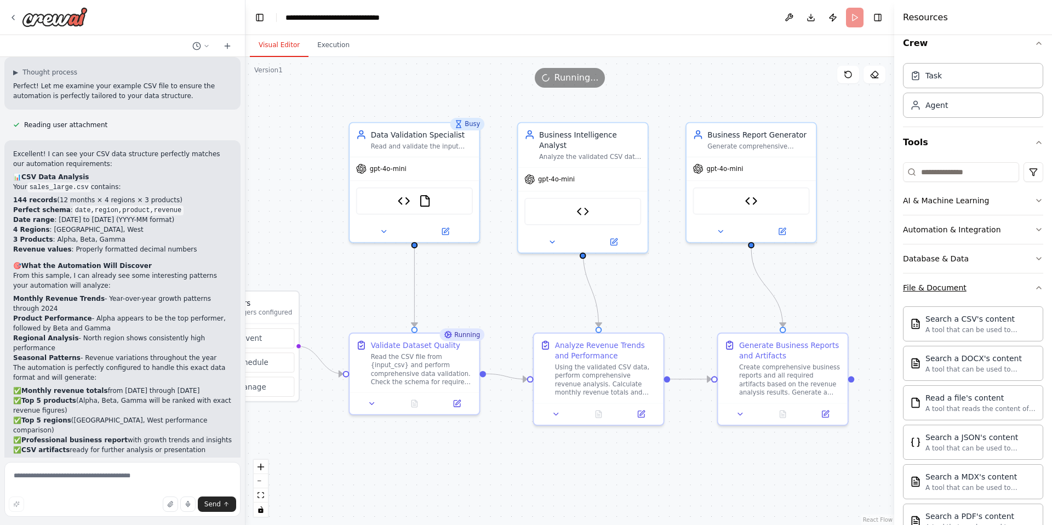
click at [934, 287] on div "File & Document" at bounding box center [935, 287] width 64 height 11
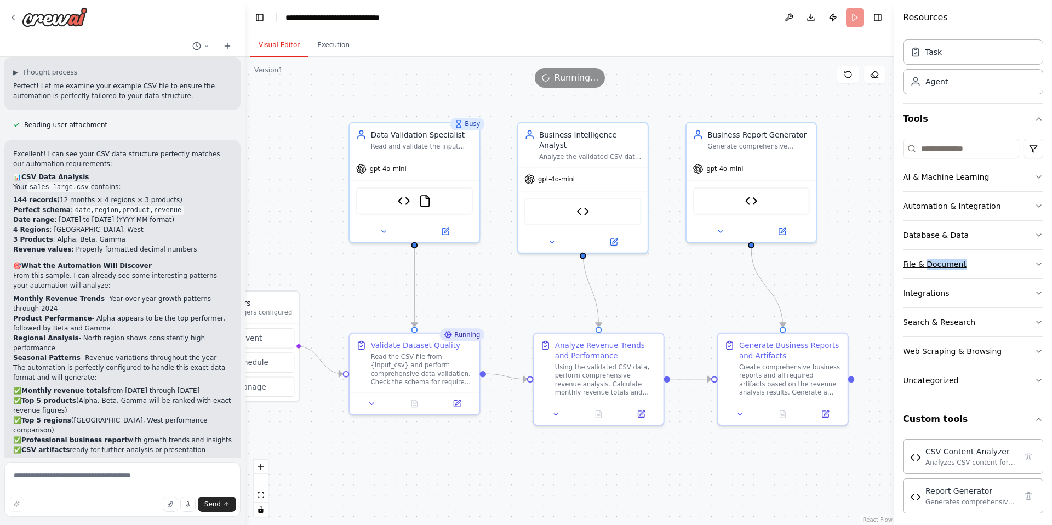
scroll to position [35, 0]
click at [997, 266] on button "File & Document" at bounding box center [973, 264] width 140 height 28
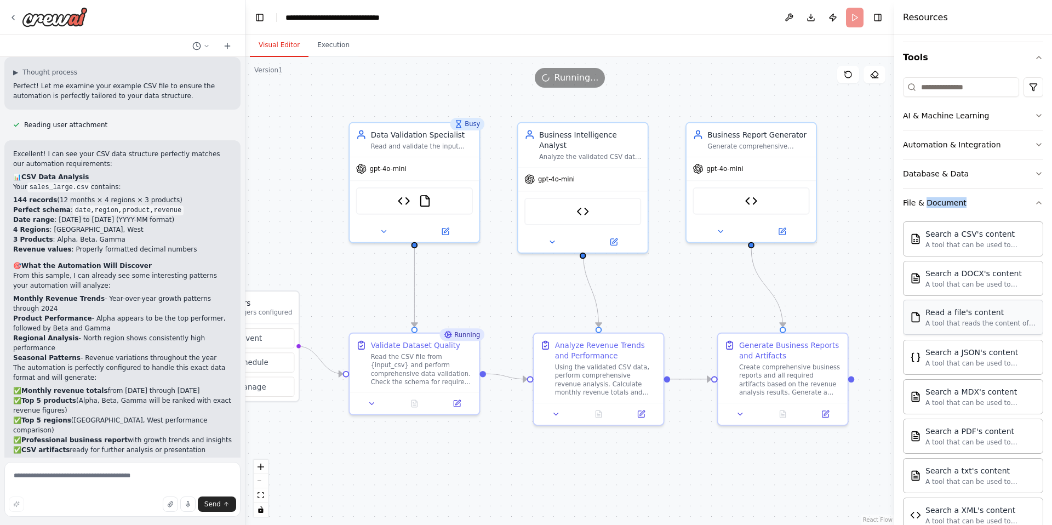
scroll to position [95, 0]
click at [982, 323] on div "A tool that reads the content of a file. To use this tool, provide a 'file_path…" at bounding box center [980, 324] width 111 height 9
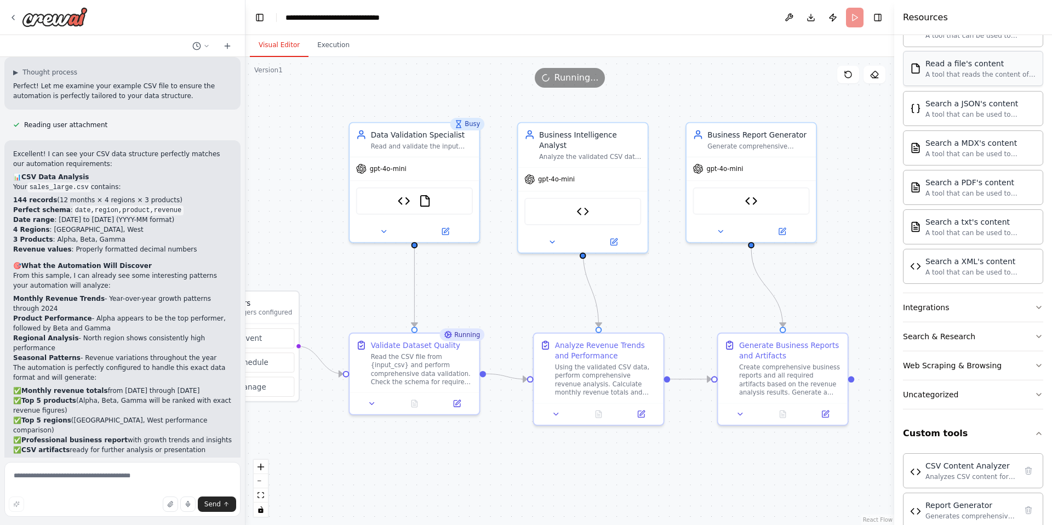
scroll to position [365, 0]
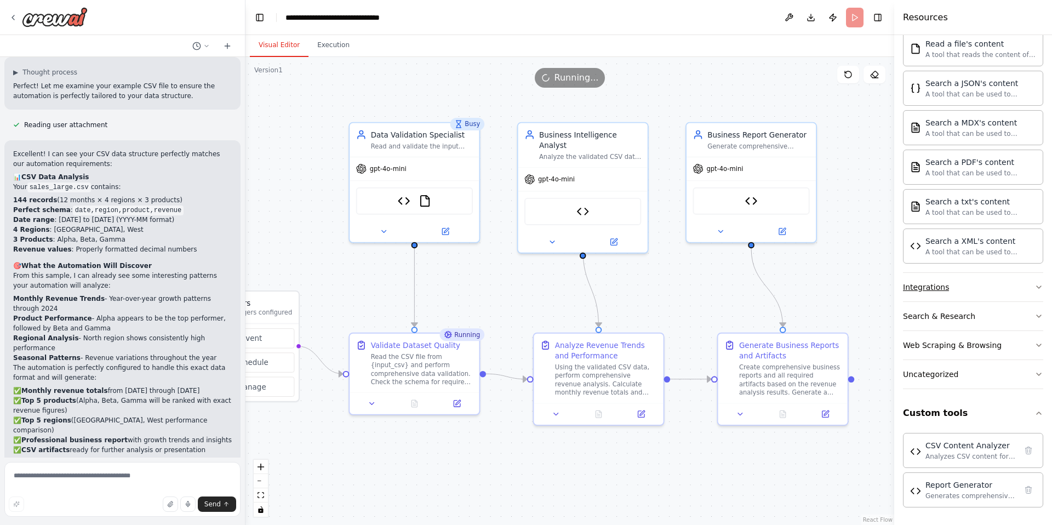
click at [983, 293] on button "Integrations" at bounding box center [973, 287] width 140 height 28
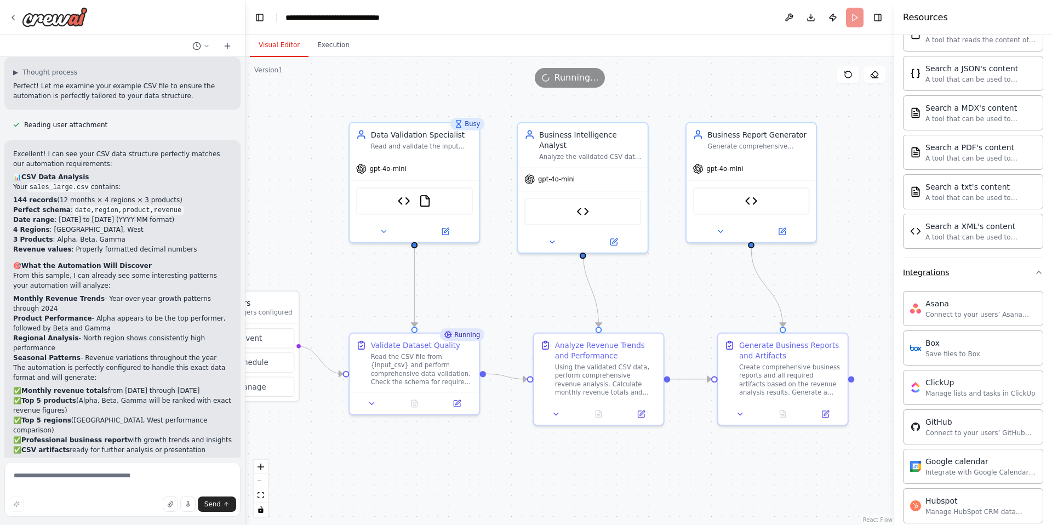
click at [972, 272] on button "Integrations" at bounding box center [973, 272] width 140 height 28
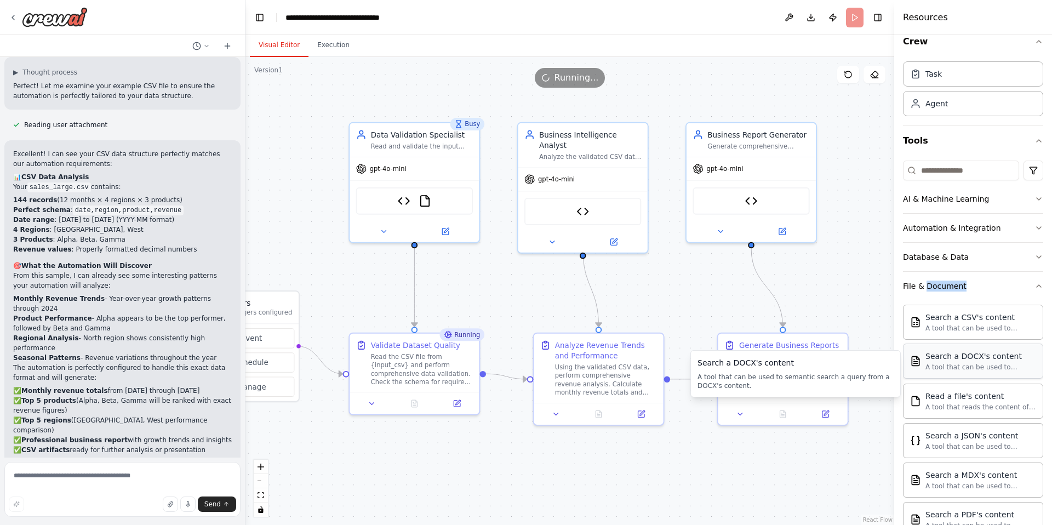
scroll to position [1, 0]
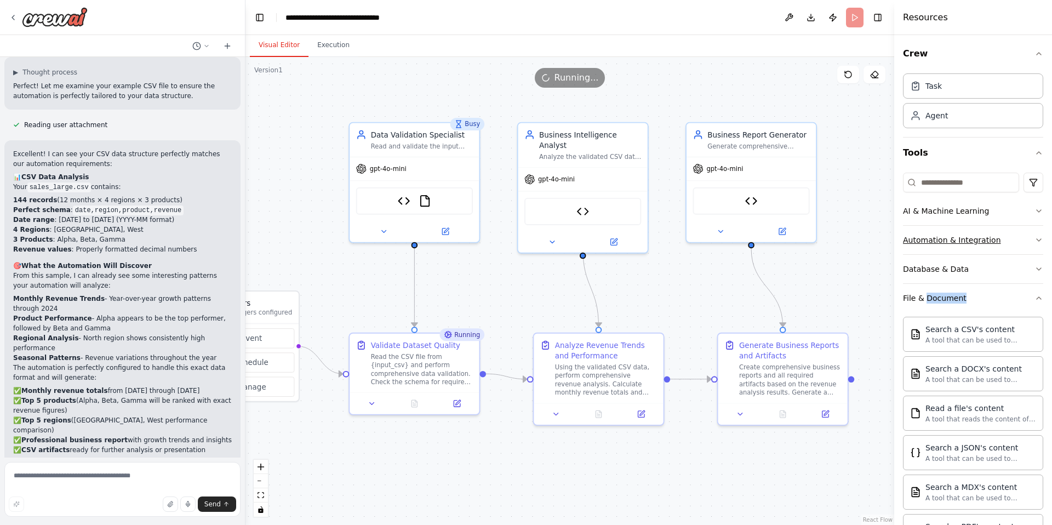
click at [1009, 241] on button "Automation & Integration" at bounding box center [973, 240] width 140 height 28
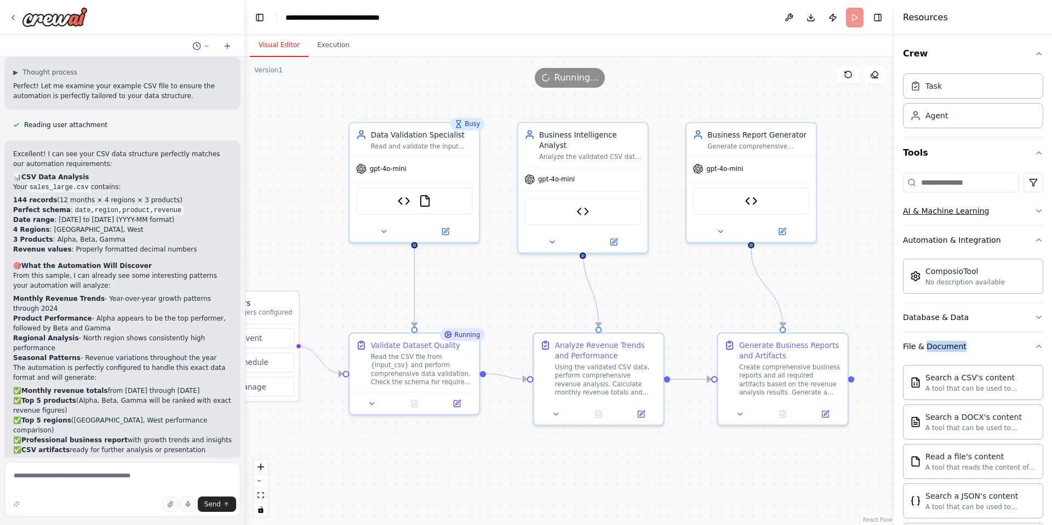
click at [1016, 220] on button "AI & Machine Learning" at bounding box center [973, 211] width 140 height 28
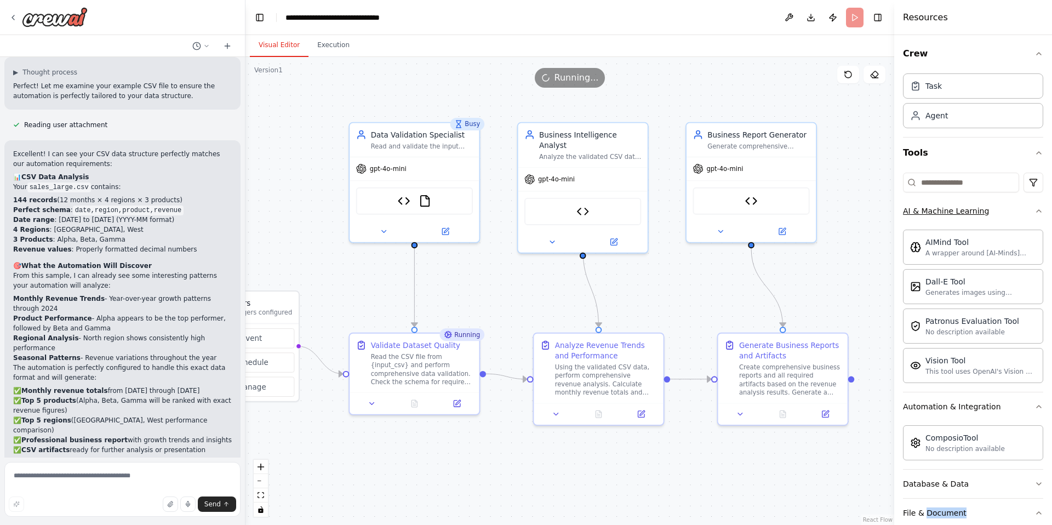
click at [1015, 217] on button "AI & Machine Learning" at bounding box center [973, 211] width 140 height 28
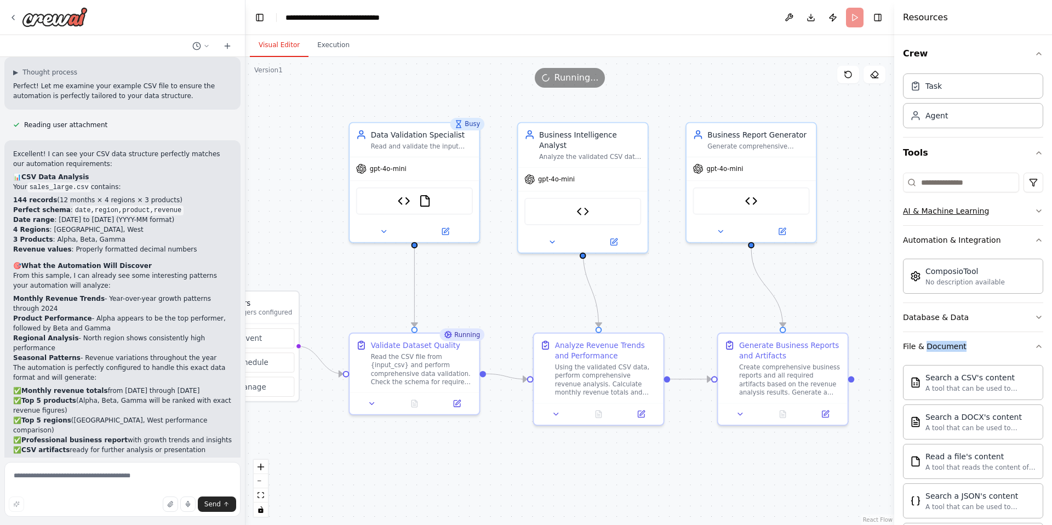
scroll to position [0, 0]
click at [957, 63] on button "Crew" at bounding box center [973, 54] width 140 height 31
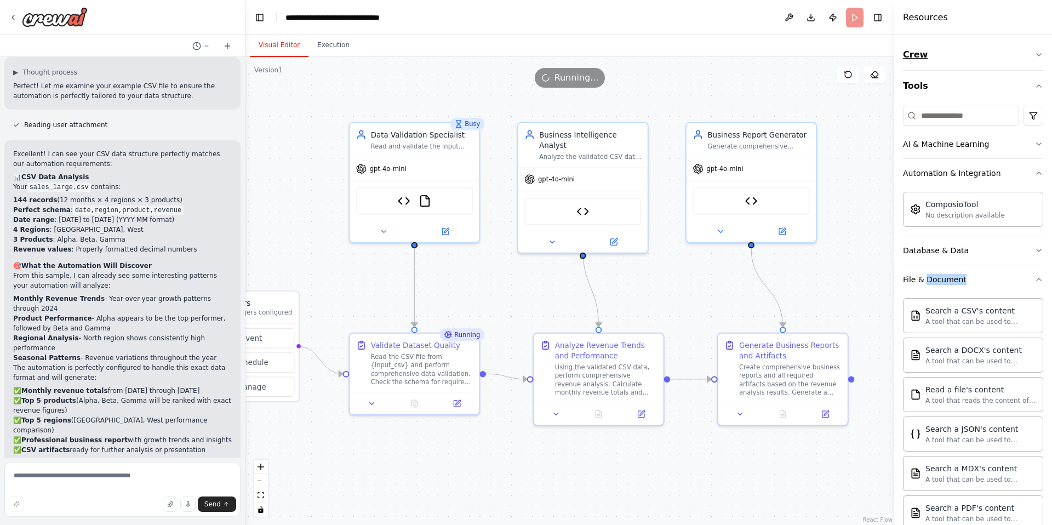
click at [957, 63] on button "Crew" at bounding box center [973, 54] width 140 height 31
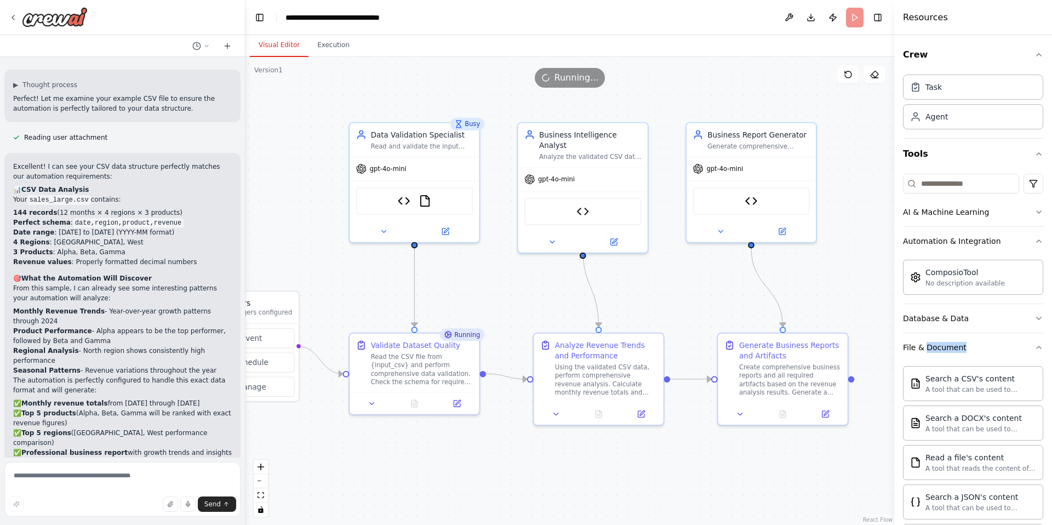
scroll to position [3540, 0]
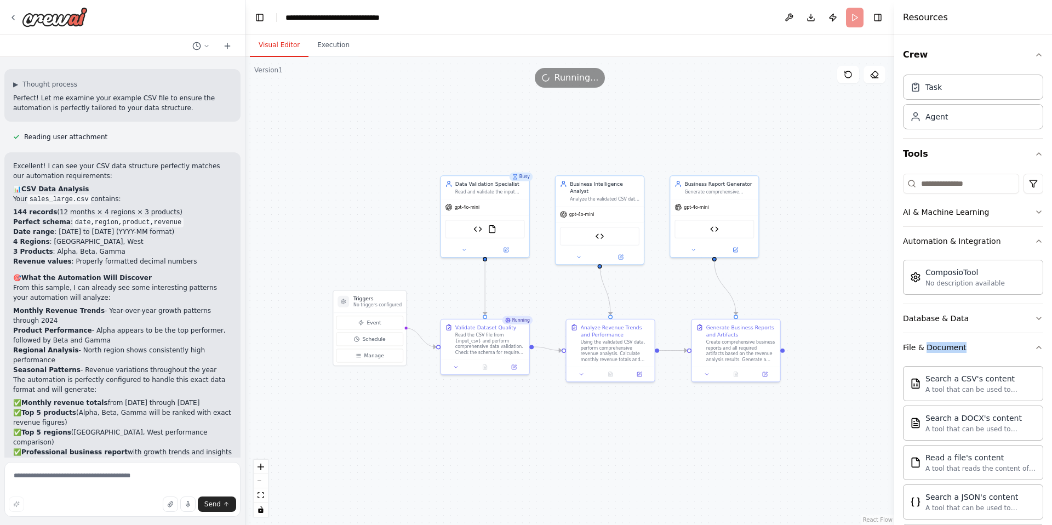
drag, startPoint x: 463, startPoint y: 284, endPoint x: 537, endPoint y: 288, distance: 73.5
click at [537, 288] on div ".deletable-edge-delete-btn { width: 20px; height: 20px; border: 0px solid #ffff…" at bounding box center [569, 291] width 649 height 468
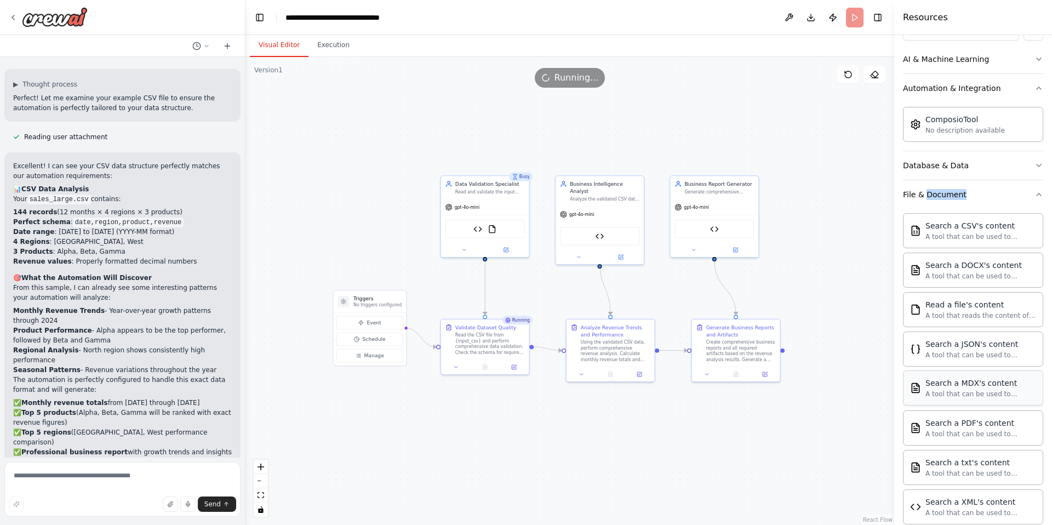
scroll to position [194, 0]
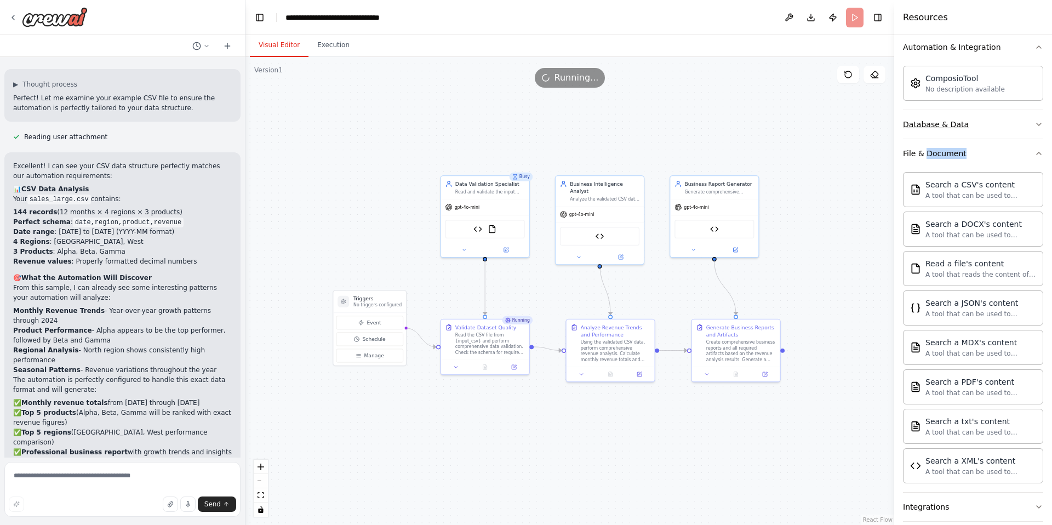
click at [978, 128] on button "Database & Data" at bounding box center [973, 124] width 140 height 28
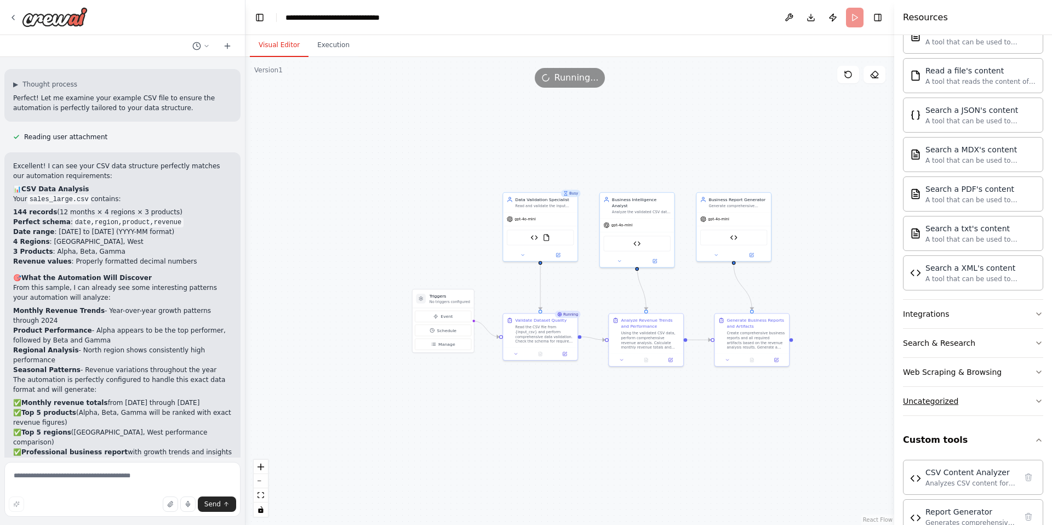
scroll to position [541, 0]
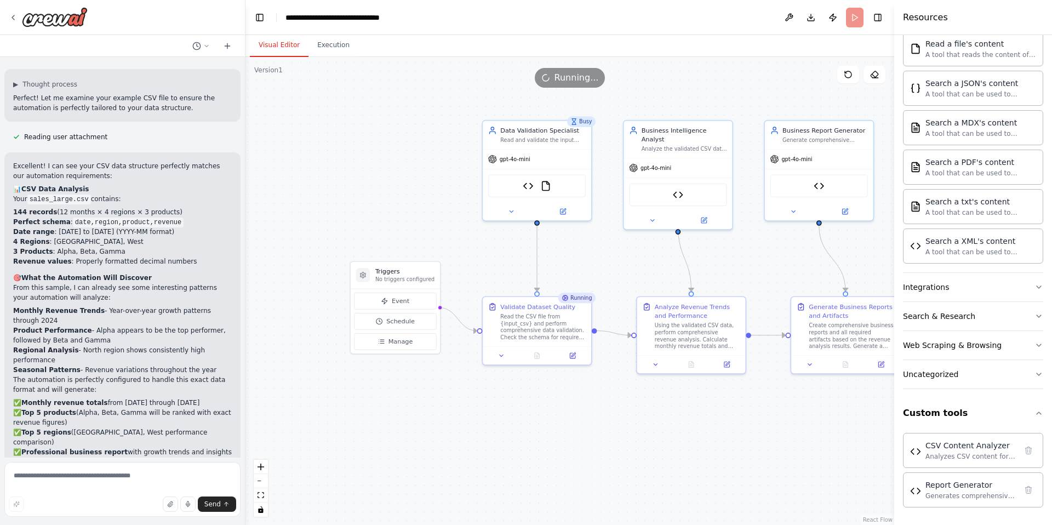
drag, startPoint x: 606, startPoint y: 423, endPoint x: 699, endPoint y: 429, distance: 92.7
click at [699, 429] on div ".deletable-edge-delete-btn { width: 20px; height: 20px; border: 0px solid #ffff…" at bounding box center [569, 291] width 649 height 468
click at [541, 185] on img at bounding box center [545, 184] width 10 height 10
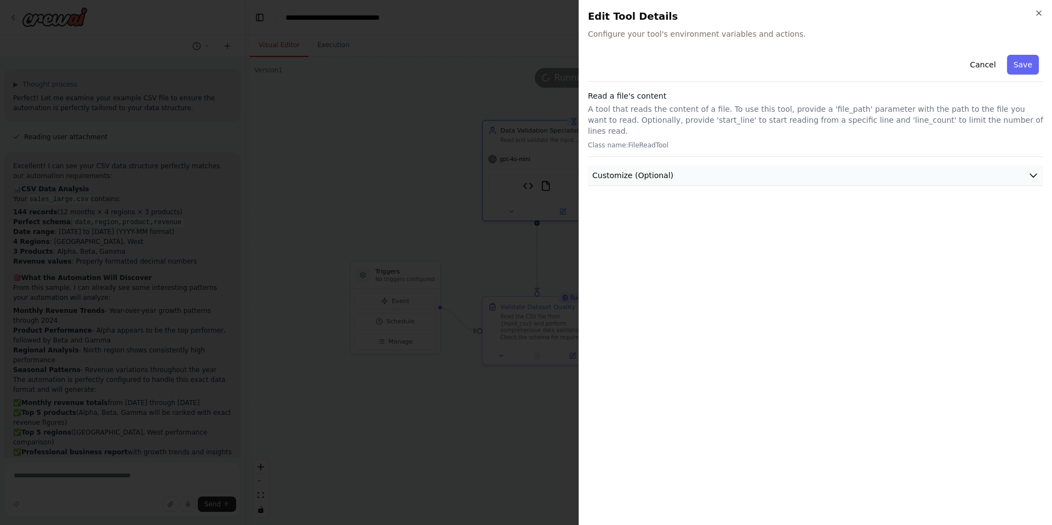
click at [679, 165] on button "Customize (Optional)" at bounding box center [815, 175] width 455 height 20
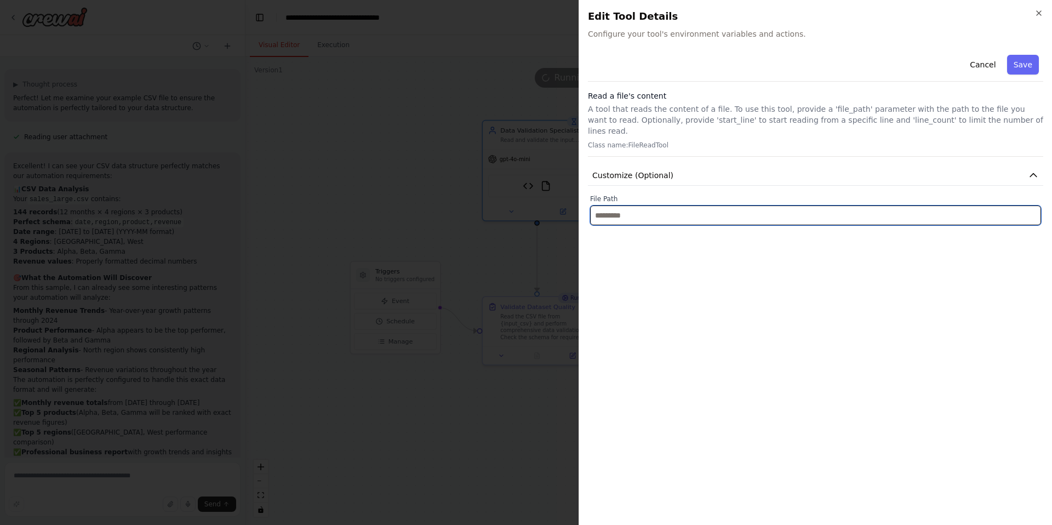
click at [629, 211] on input "text" at bounding box center [815, 215] width 451 height 20
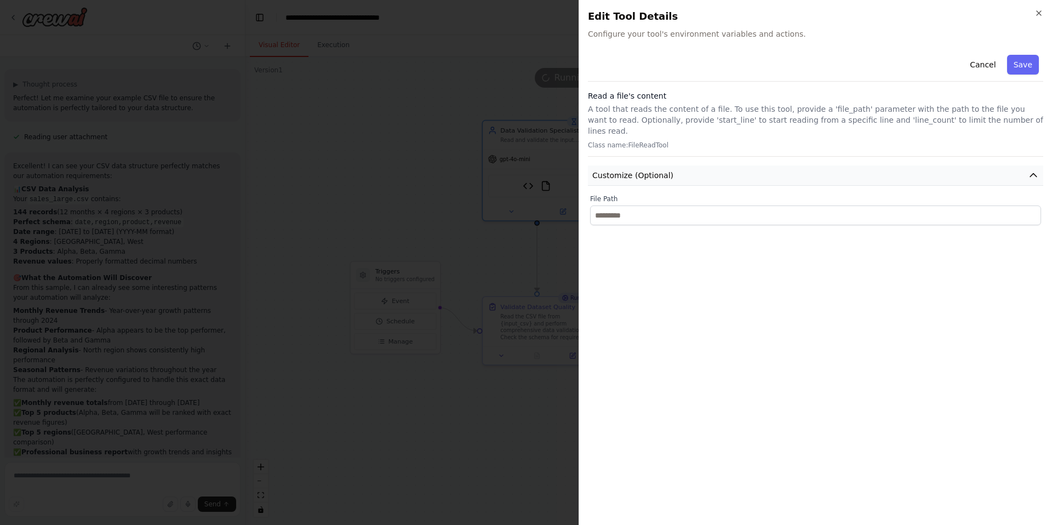
drag, startPoint x: 674, startPoint y: 169, endPoint x: 719, endPoint y: 156, distance: 46.1
click at [675, 168] on button "Customize (Optional)" at bounding box center [815, 175] width 455 height 20
click at [1038, 12] on icon "button" at bounding box center [1038, 13] width 9 height 9
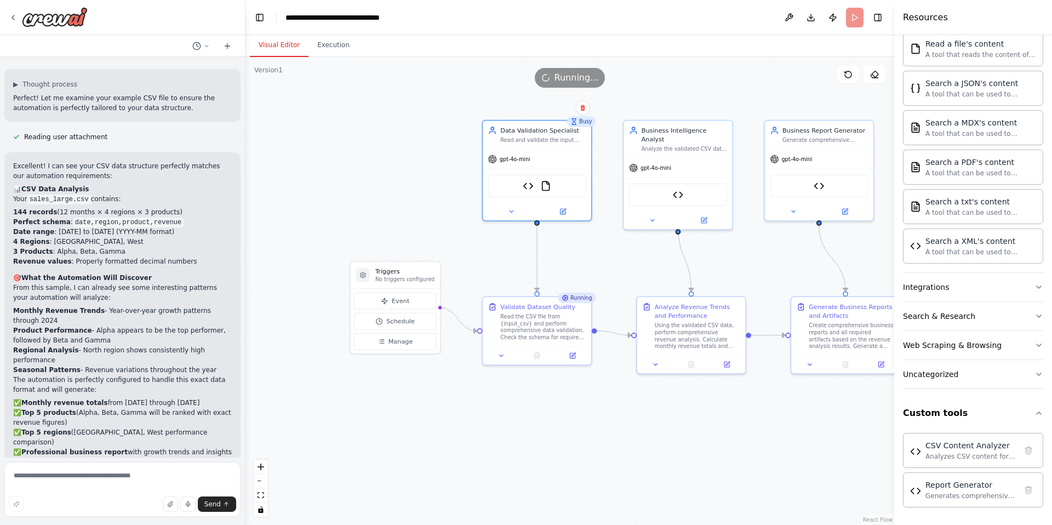
click at [456, 110] on div ".deletable-edge-delete-btn { width: 20px; height: 20px; border: 0px solid #ffff…" at bounding box center [569, 291] width 649 height 468
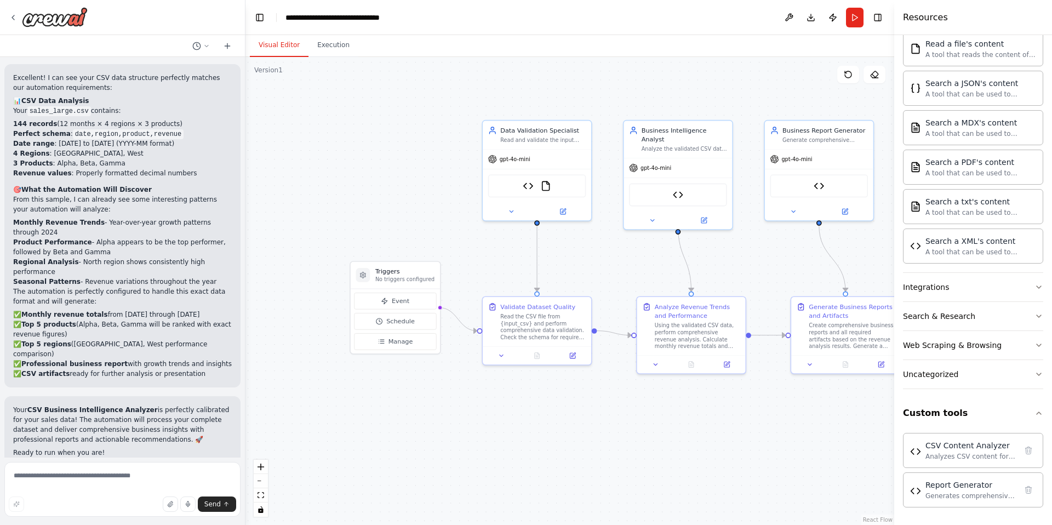
scroll to position [3641, 0]
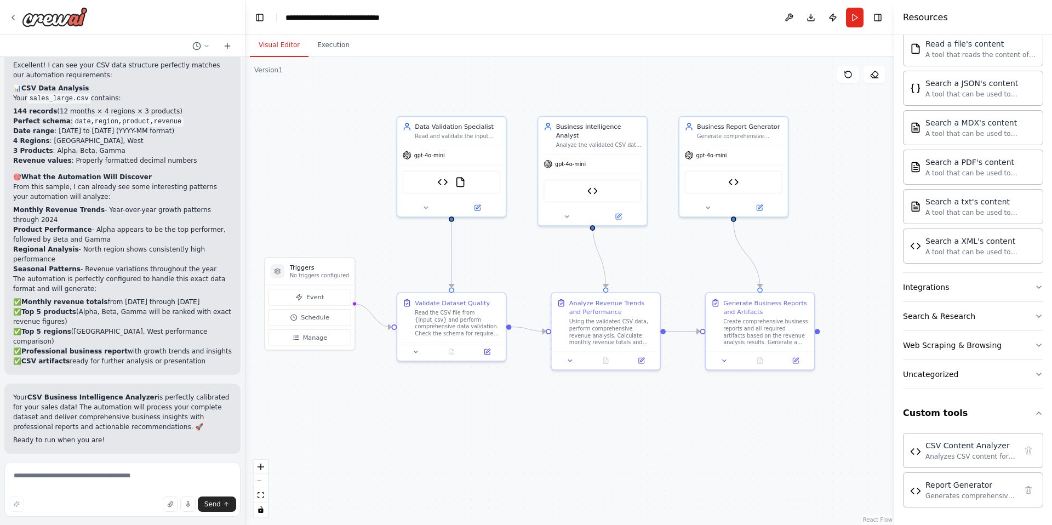
drag, startPoint x: 530, startPoint y: 107, endPoint x: 441, endPoint y: 102, distance: 88.9
click at [441, 102] on div ".deletable-edge-delete-btn { width: 20px; height: 20px; border: 0px solid #ffff…" at bounding box center [569, 291] width 649 height 468
click at [153, 516] on button "Help fix error" at bounding box center [122, 525] width 219 height 18
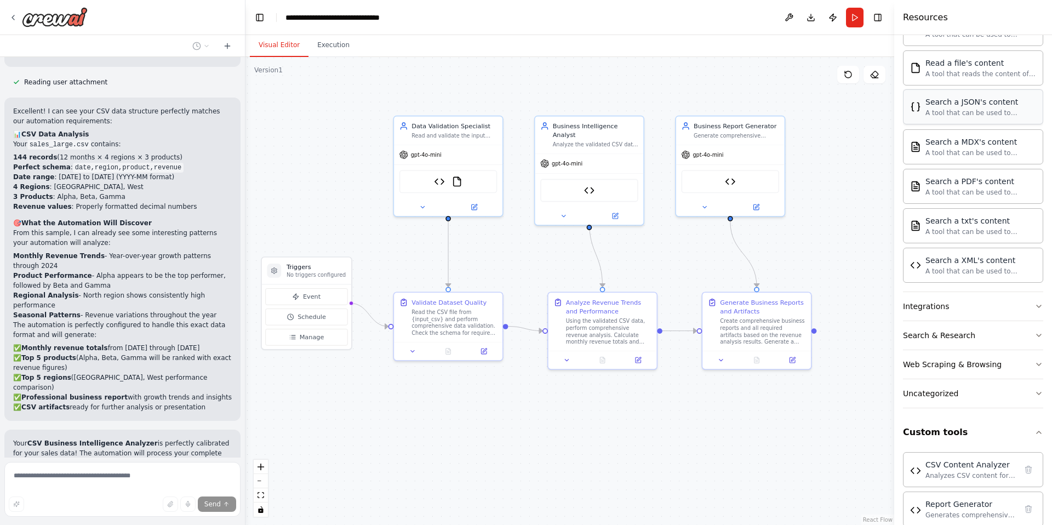
scroll to position [523, 0]
click at [948, 75] on div "A tool that reads the content of a file. To use this tool, provide a 'file_path…" at bounding box center [980, 72] width 111 height 9
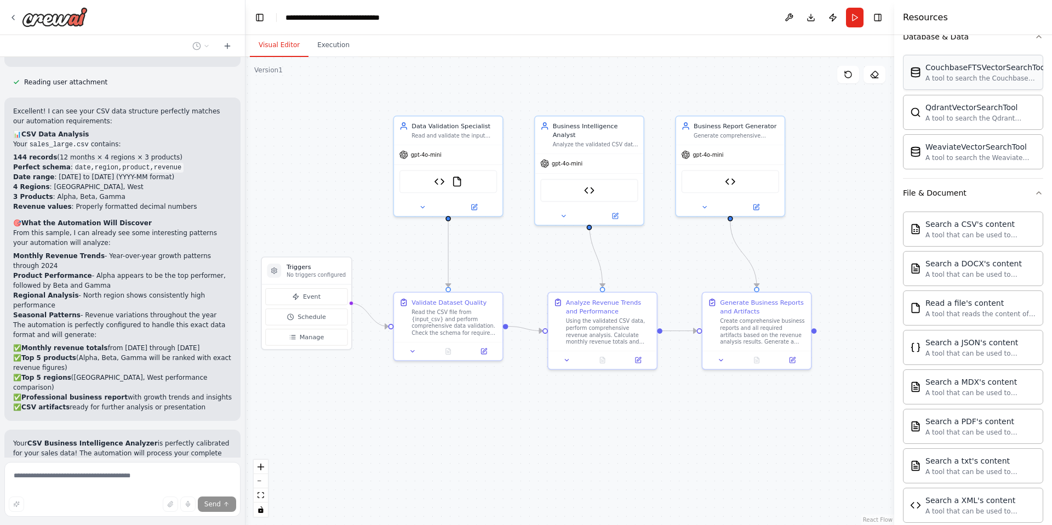
scroll to position [273, 0]
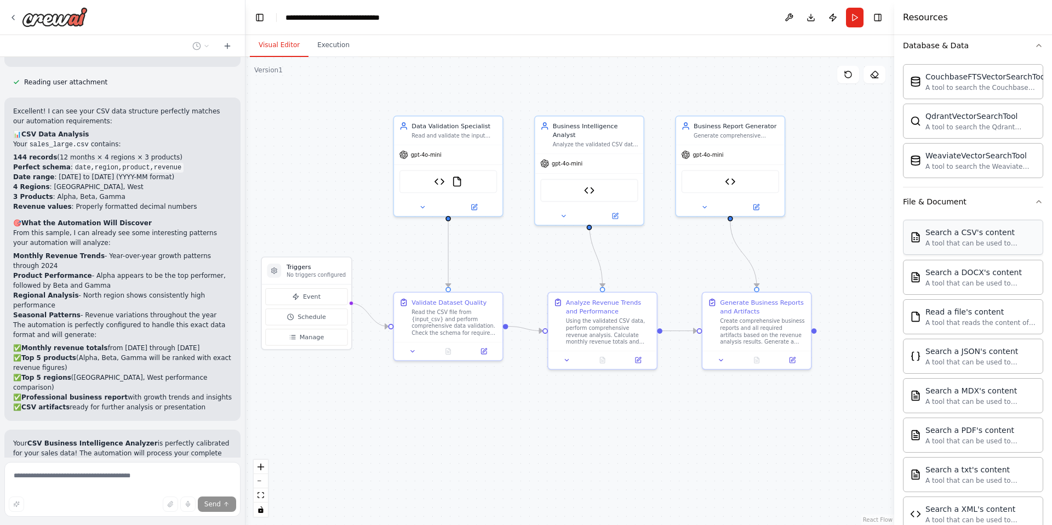
click at [984, 234] on div "Search a CSV's content" at bounding box center [980, 232] width 111 height 11
click at [983, 236] on div "Search a CSV's content" at bounding box center [980, 232] width 111 height 11
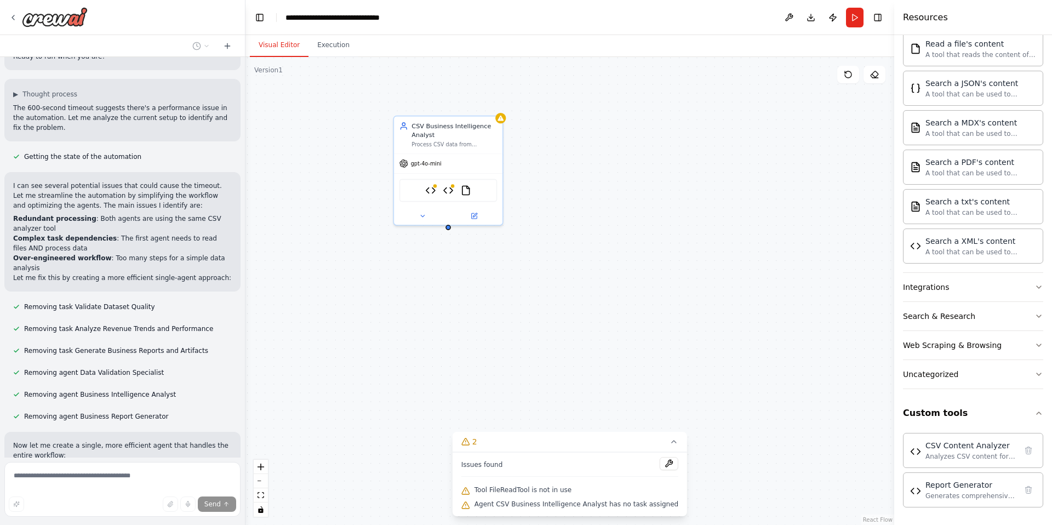
scroll to position [4083, 0]
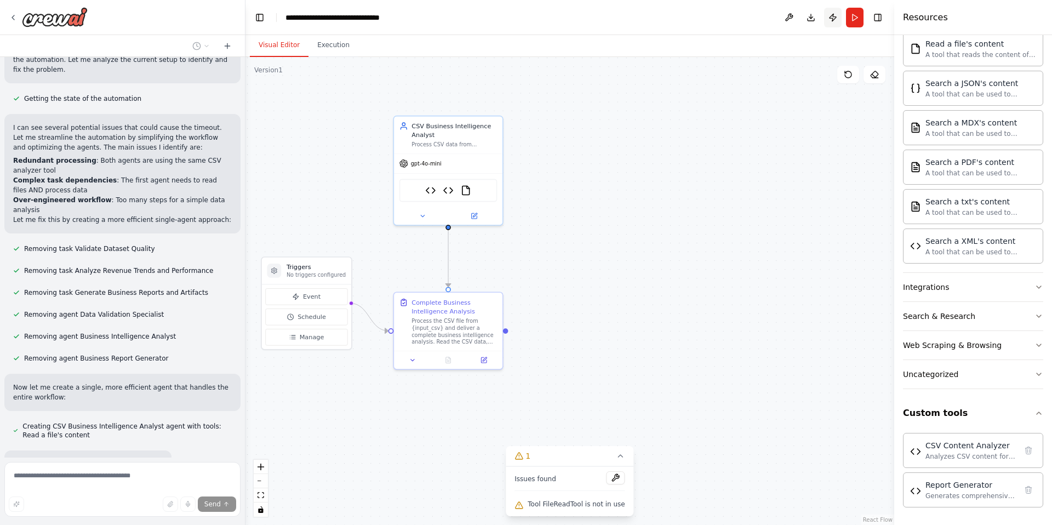
click at [832, 16] on button "Publish" at bounding box center [833, 18] width 18 height 20
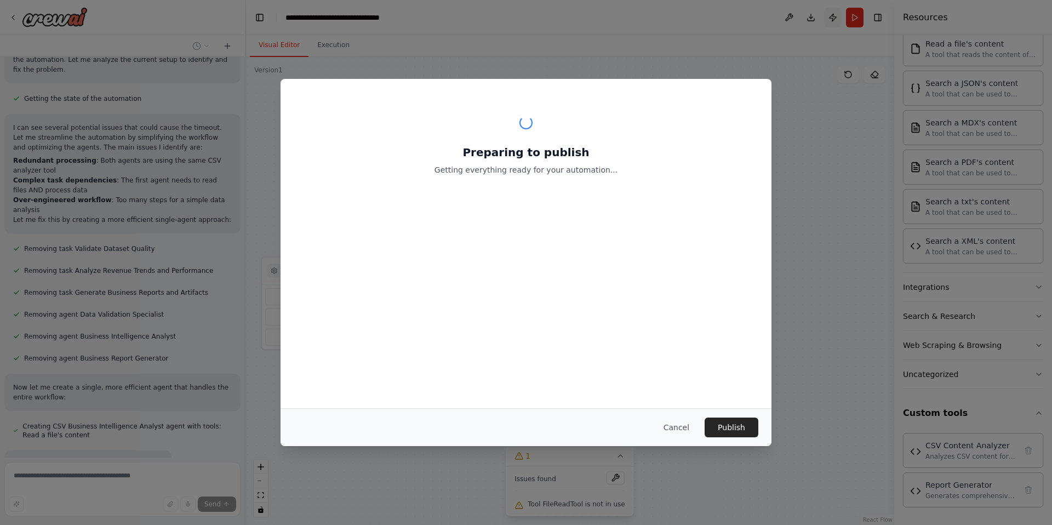
scroll to position [4104, 0]
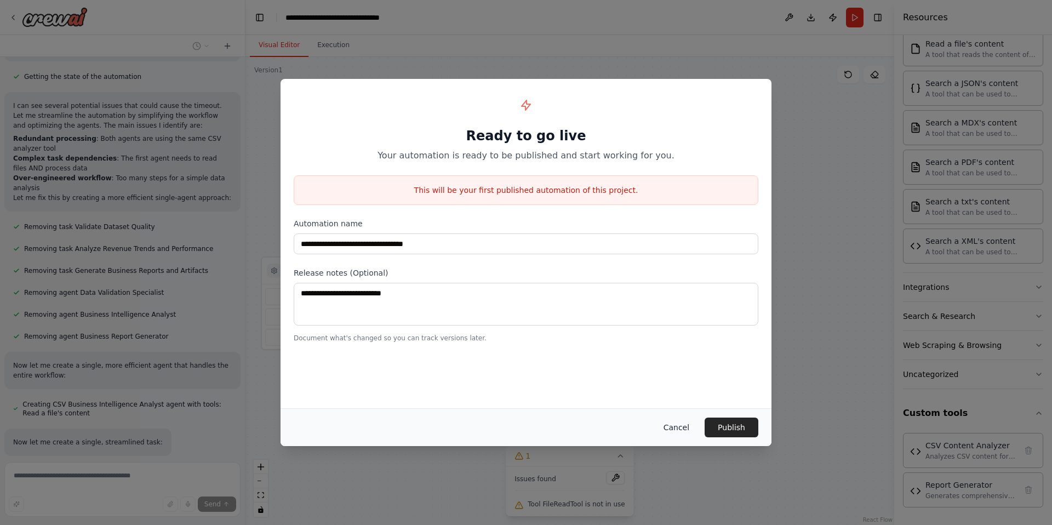
click at [676, 431] on button "Cancel" at bounding box center [676, 427] width 43 height 20
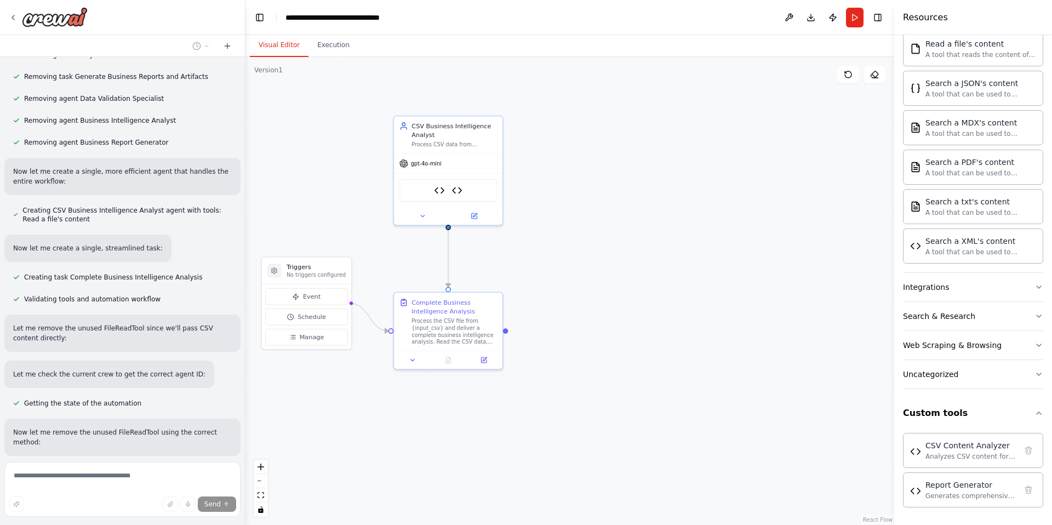
scroll to position [4320, 0]
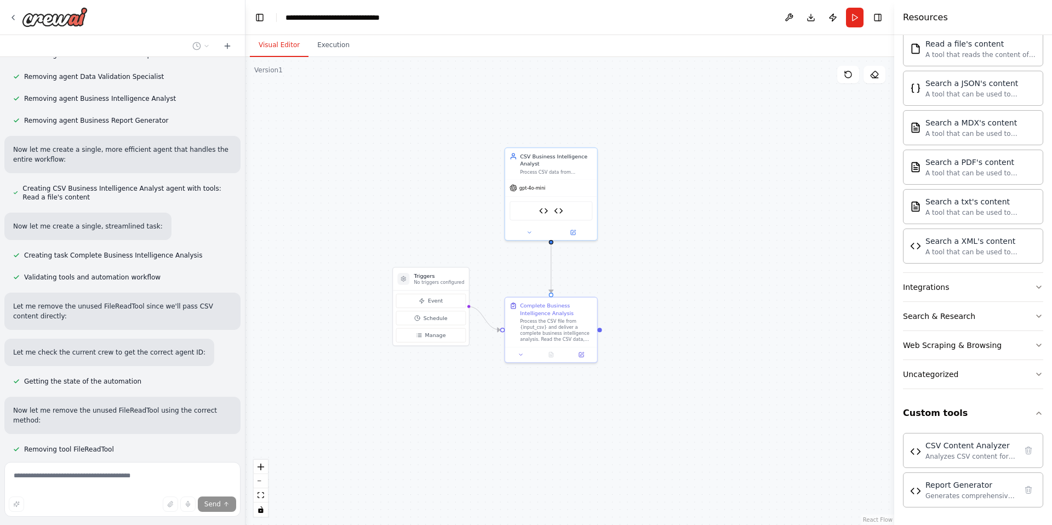
drag, startPoint x: 563, startPoint y: 180, endPoint x: 644, endPoint y: 190, distance: 81.7
click at [644, 190] on div ".deletable-edge-delete-btn { width: 20px; height: 20px; border: 0px solid #ffff…" at bounding box center [569, 291] width 649 height 468
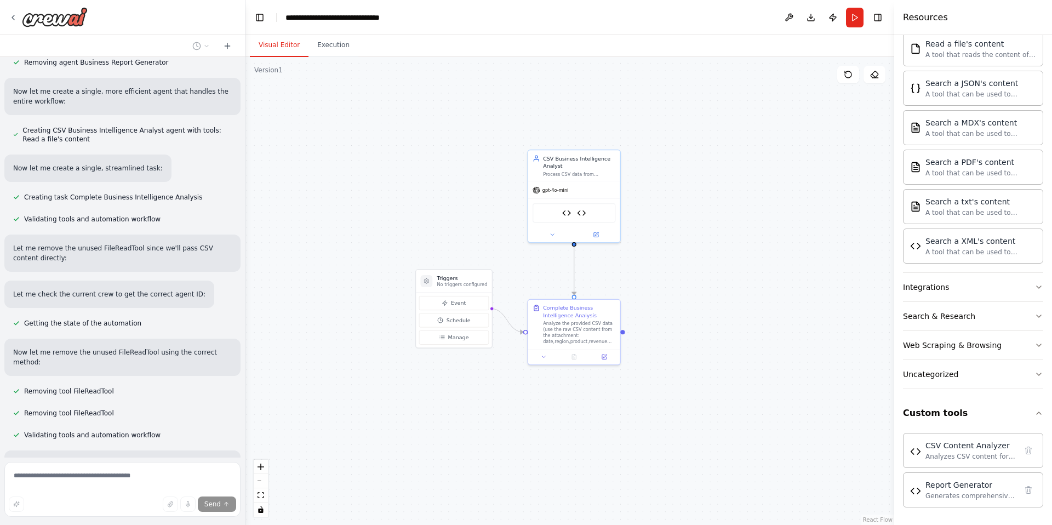
scroll to position [4388, 0]
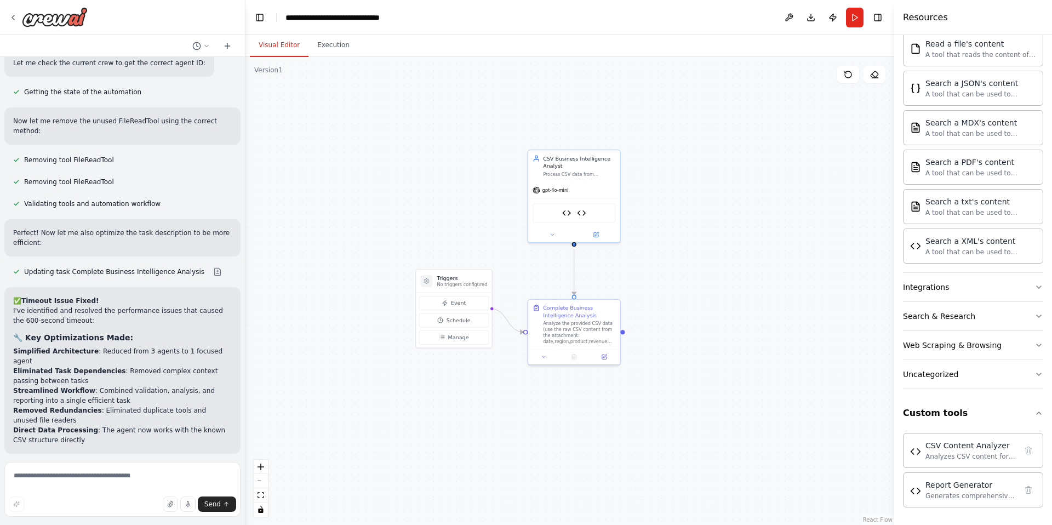
click at [168, 471] on div "Suggestion Dismiss I have some suggestions to help you move forward with your a…" at bounding box center [122, 502] width 219 height 62
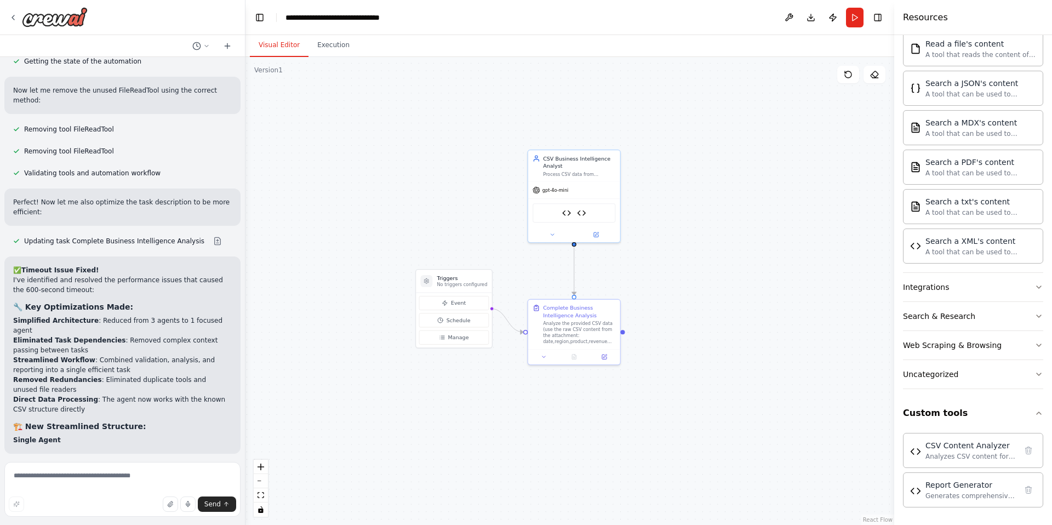
click at [158, 516] on button "Run Automation" at bounding box center [122, 525] width 219 height 18
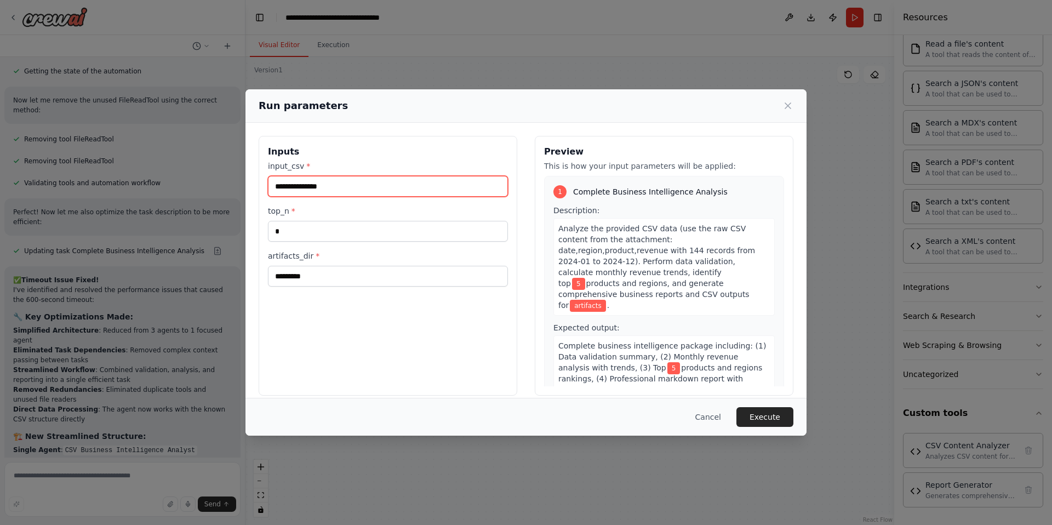
click at [346, 185] on input "**********" at bounding box center [388, 186] width 240 height 21
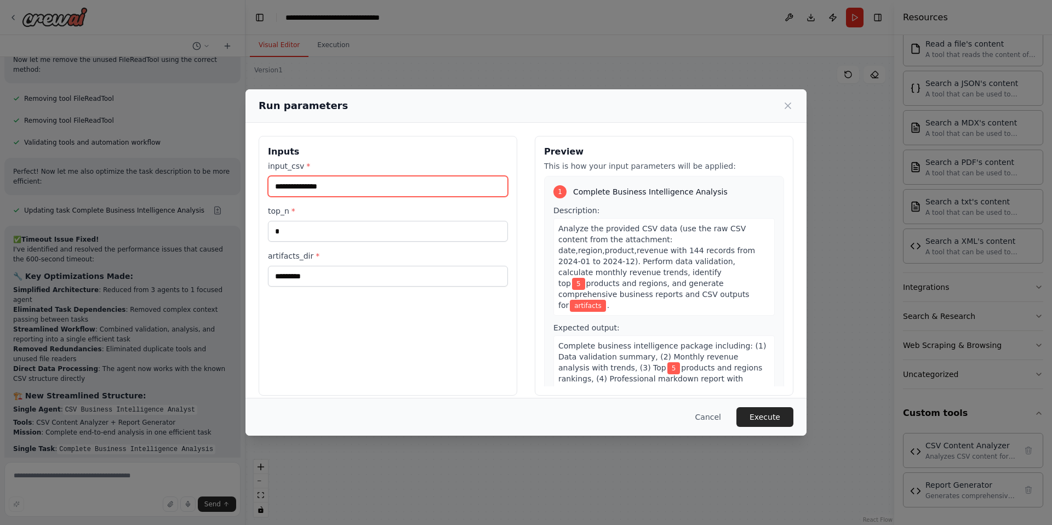
click at [273, 186] on input "**********" at bounding box center [388, 186] width 240 height 21
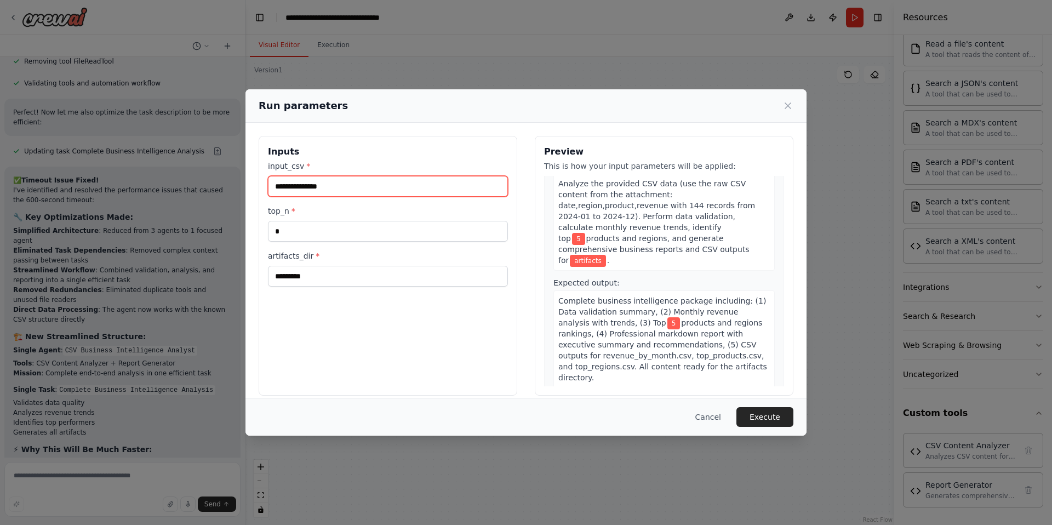
scroll to position [0, 0]
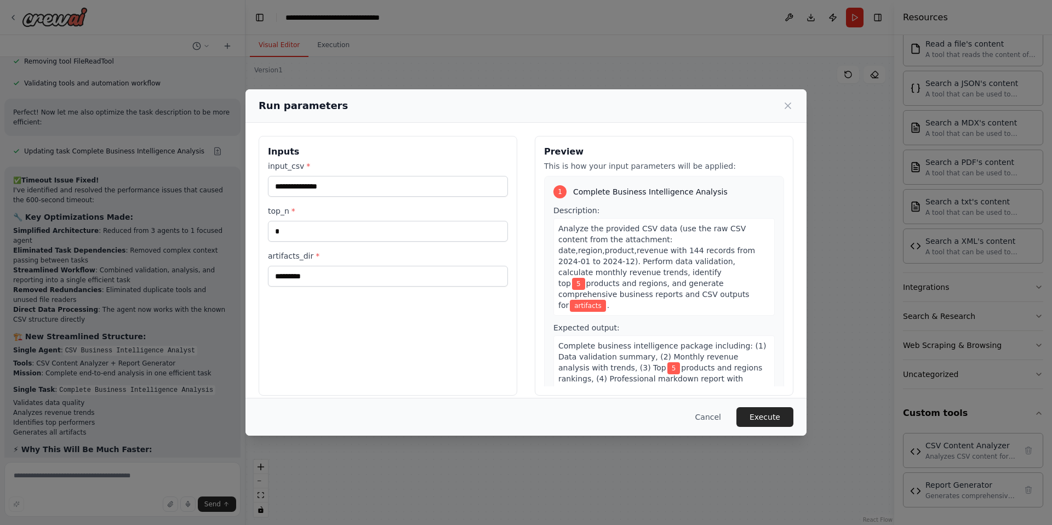
click at [295, 163] on label "input_csv *" at bounding box center [388, 166] width 240 height 11
click at [295, 176] on input "**********" at bounding box center [388, 186] width 240 height 21
click at [294, 163] on label "input_csv *" at bounding box center [388, 166] width 240 height 11
click at [294, 176] on input "**********" at bounding box center [388, 186] width 240 height 21
click at [307, 164] on span "*" at bounding box center [308, 166] width 4 height 9
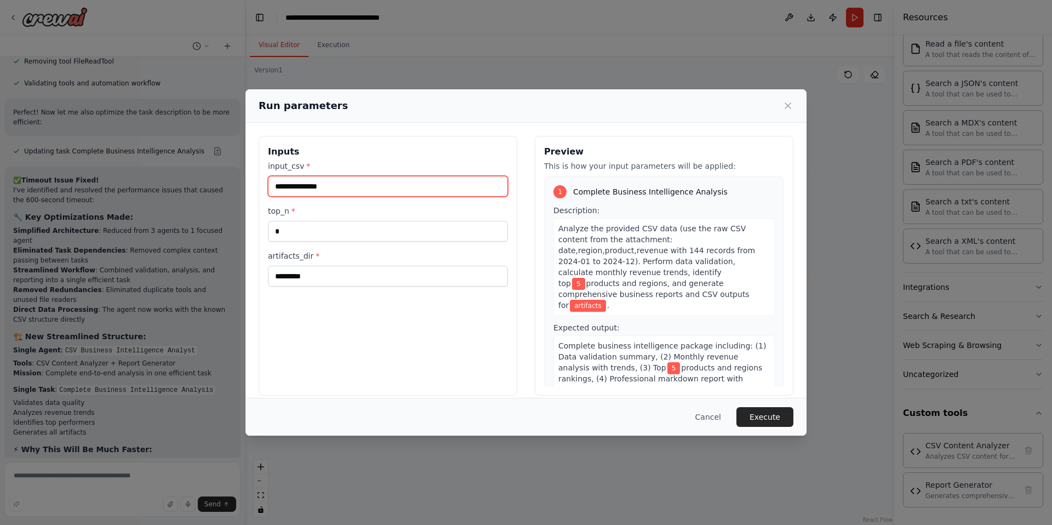
click at [307, 176] on input "**********" at bounding box center [388, 186] width 240 height 21
click at [307, 164] on span "*" at bounding box center [308, 166] width 4 height 9
click at [307, 176] on input "**********" at bounding box center [388, 186] width 240 height 21
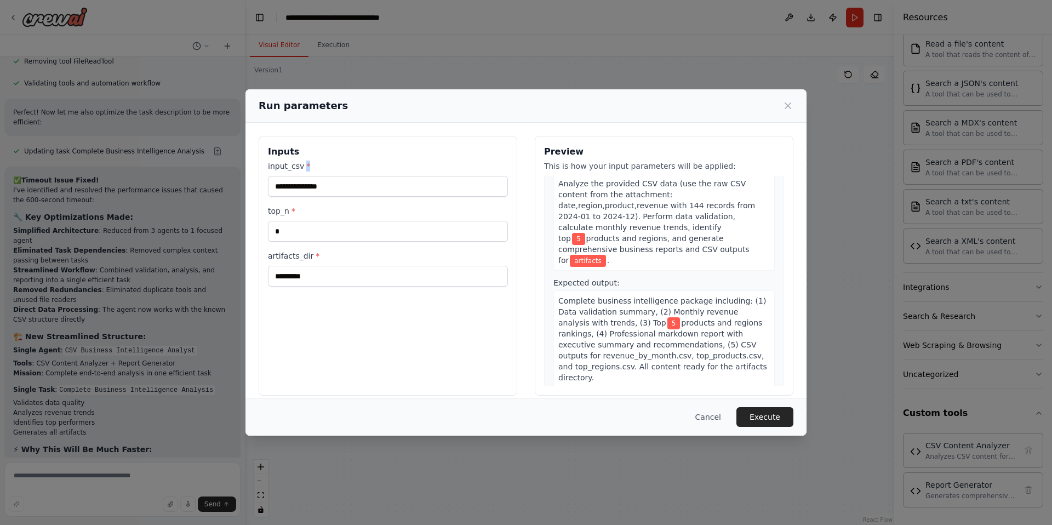
scroll to position [16, 0]
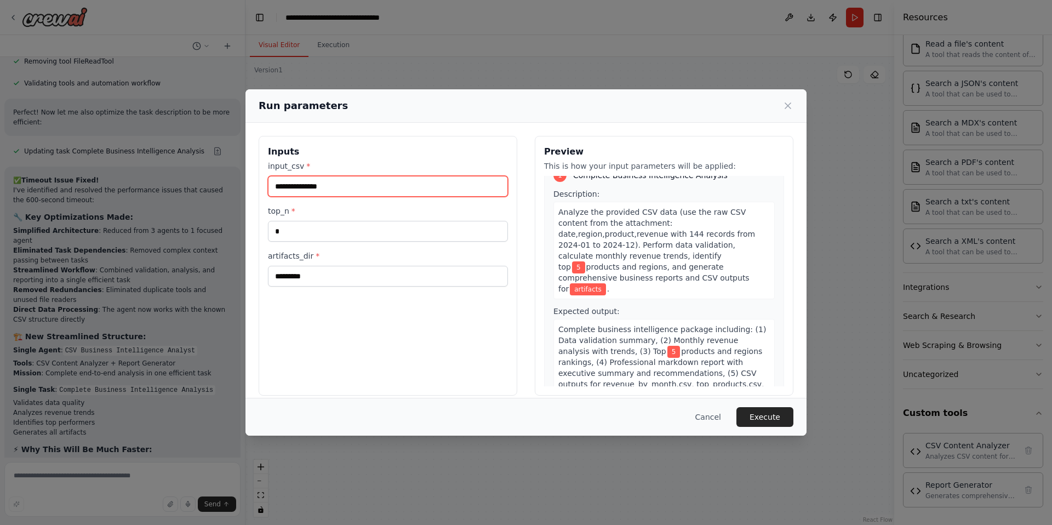
click at [353, 188] on input "**********" at bounding box center [388, 186] width 240 height 21
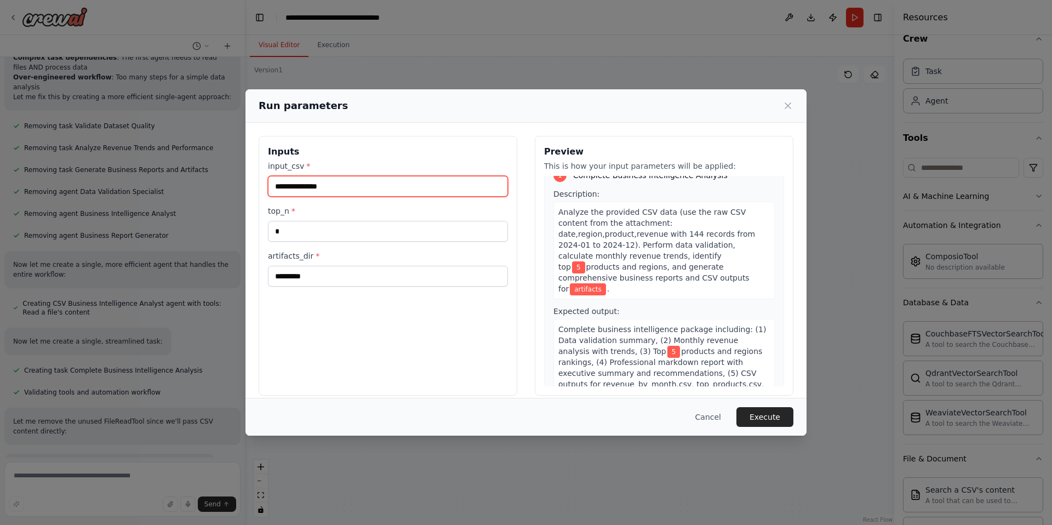
drag, startPoint x: 339, startPoint y: 187, endPoint x: 244, endPoint y: 188, distance: 94.8
click at [248, 189] on div "**********" at bounding box center [525, 266] width 561 height 286
paste input "**********"
type input "**********"
click at [762, 414] on button "Execute" at bounding box center [764, 417] width 57 height 20
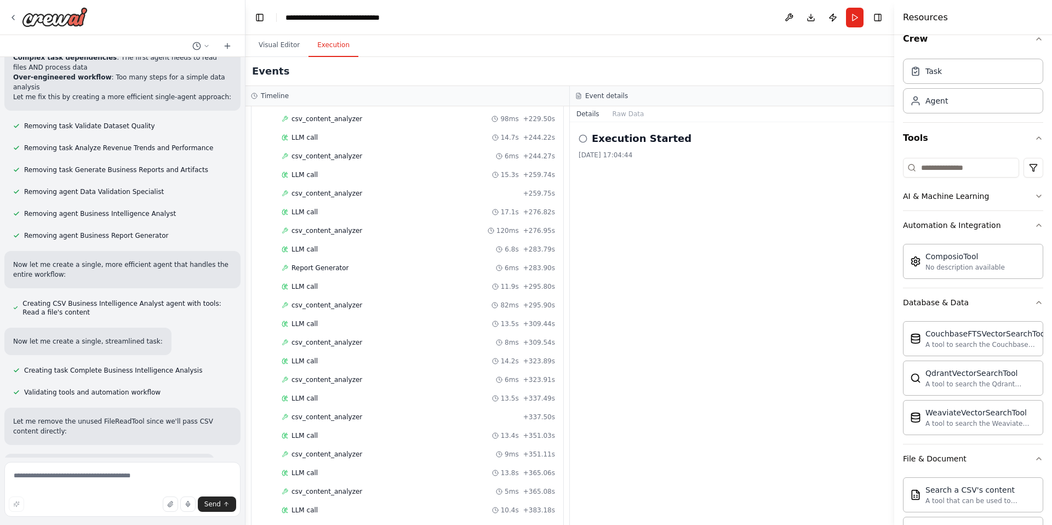
scroll to position [605, 0]
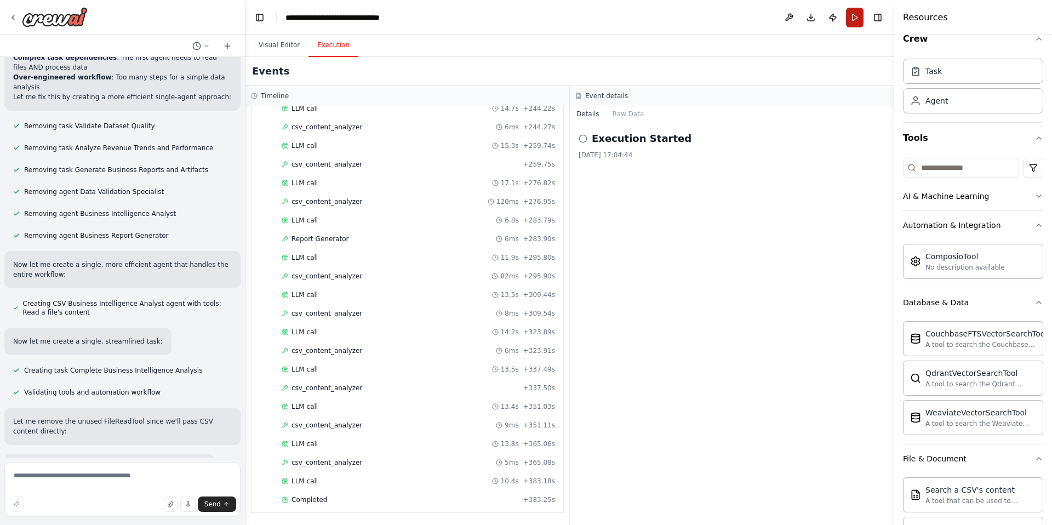
click at [854, 19] on button "Run" at bounding box center [855, 18] width 18 height 20
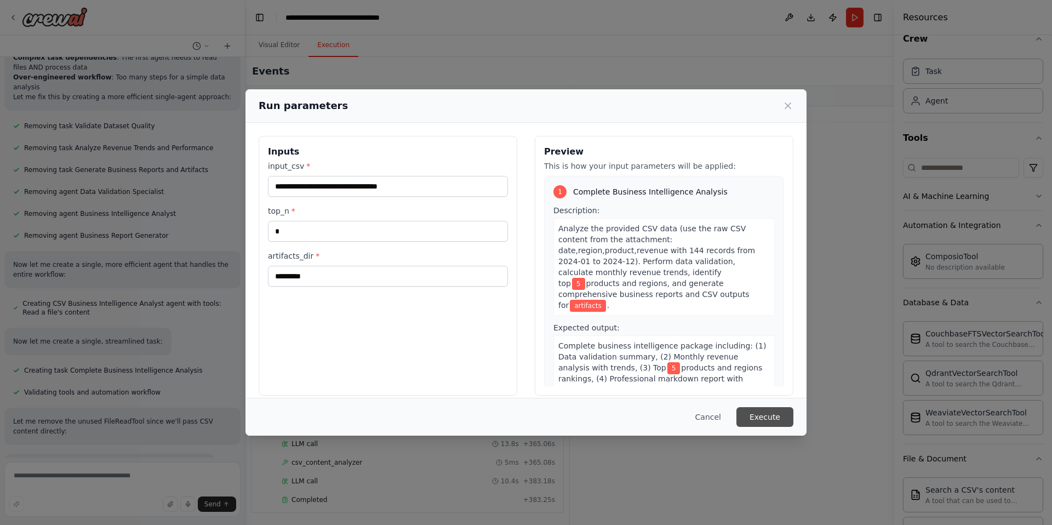
click at [766, 426] on button "Execute" at bounding box center [764, 417] width 57 height 20
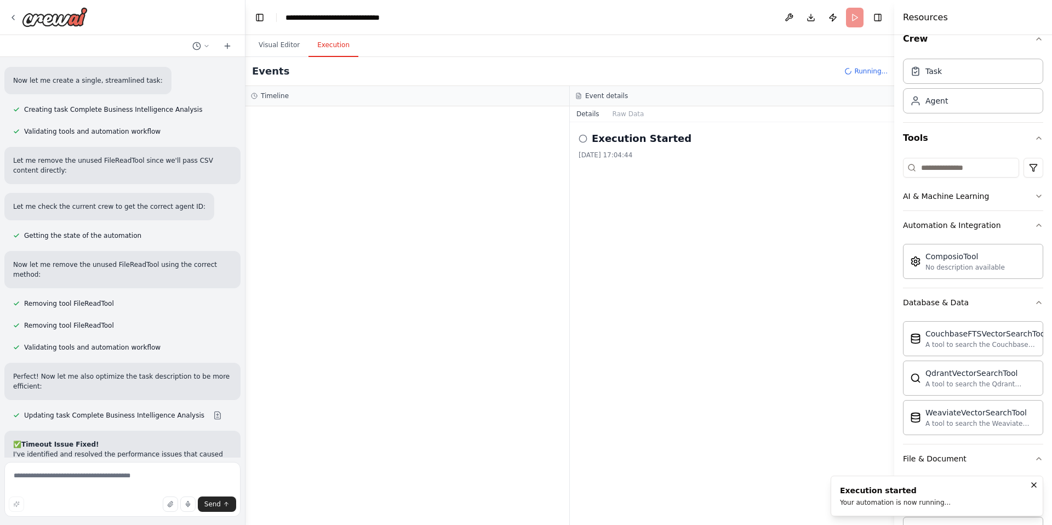
scroll to position [4819, 0]
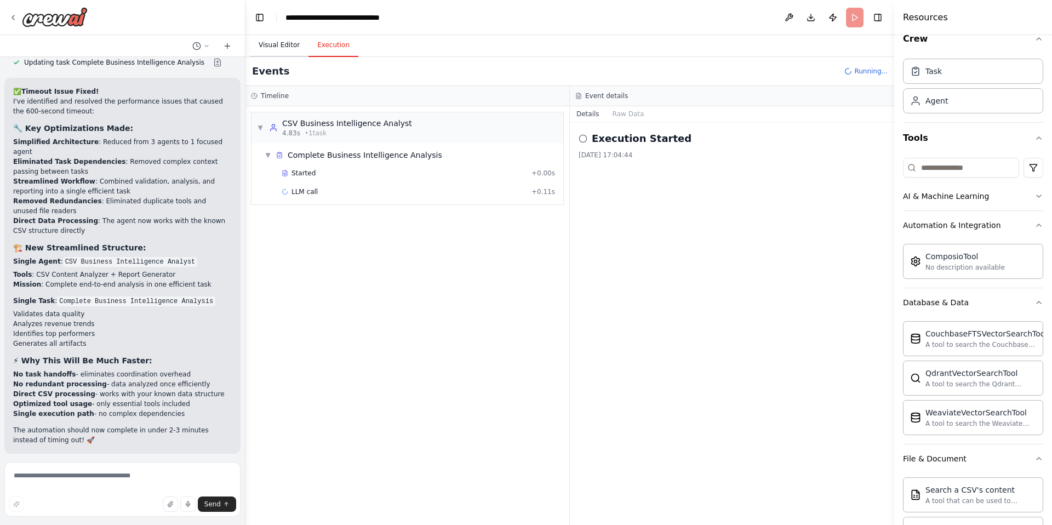
click at [291, 45] on button "Visual Editor" at bounding box center [279, 45] width 59 height 23
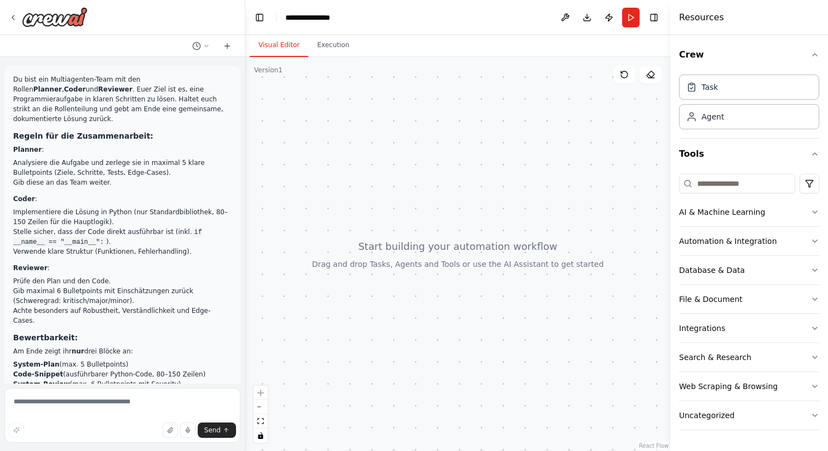
scroll to position [904, 0]
